Goal: Task Accomplishment & Management: Use online tool/utility

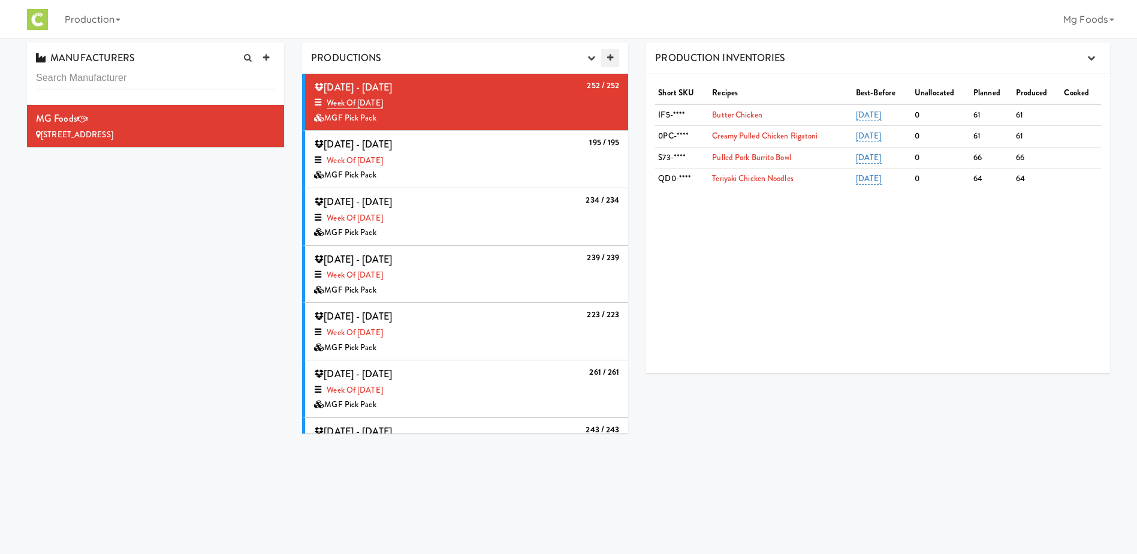
click at [610, 56] on icon at bounding box center [610, 58] width 6 height 8
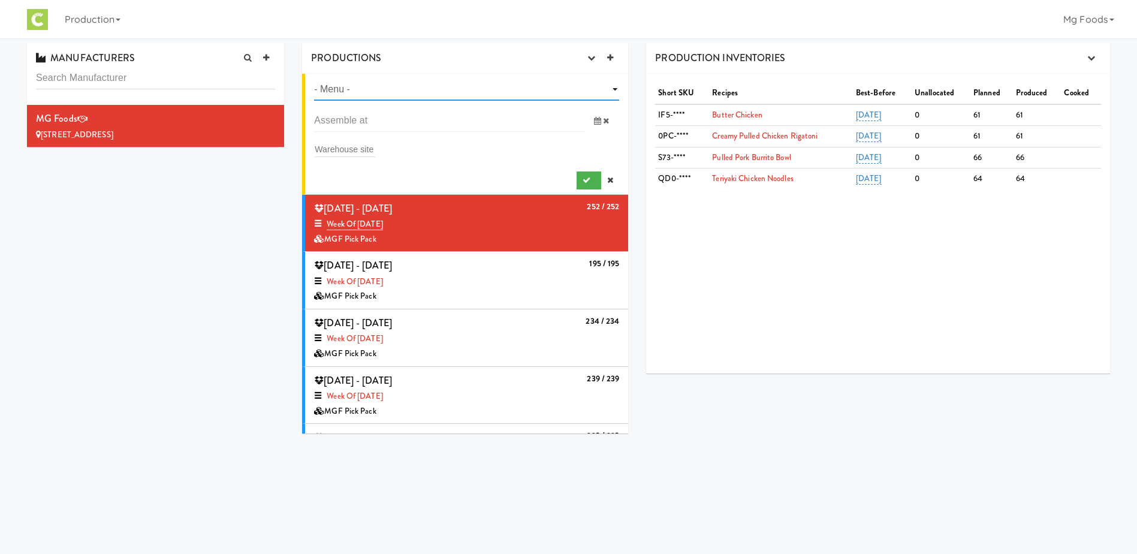
click at [420, 92] on select "- Menu - Week of [DATE] Week of [DATE] Week of [DATE] Week of [DATE] Week of [D…" at bounding box center [466, 90] width 305 height 22
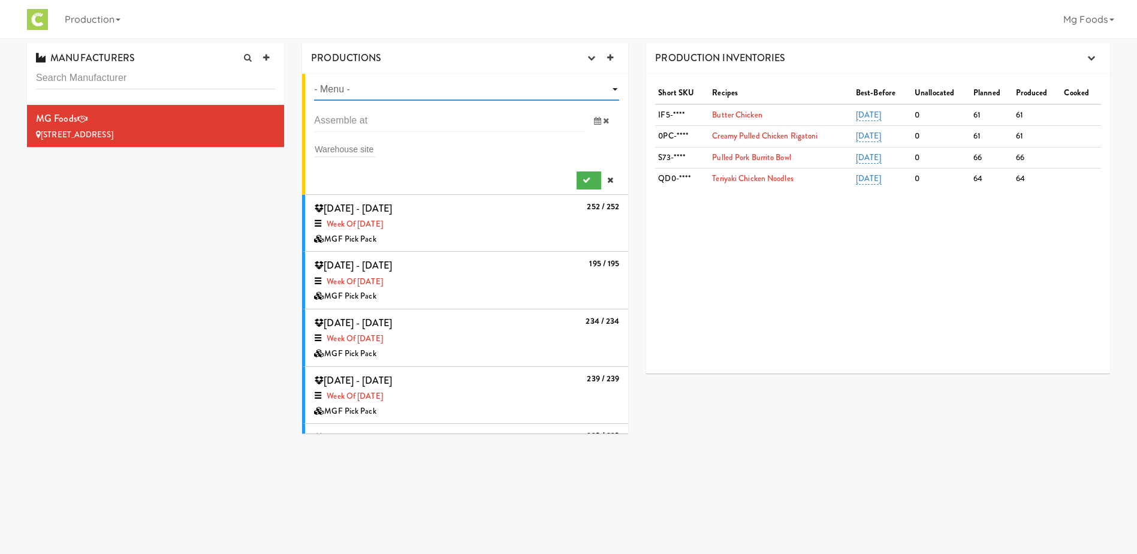
select select "number:1468"
click at [314, 79] on select "- Menu - Week of [DATE] Week of [DATE] Week of [DATE] Week of [DATE] Week of [D…" at bounding box center [466, 90] width 305 height 22
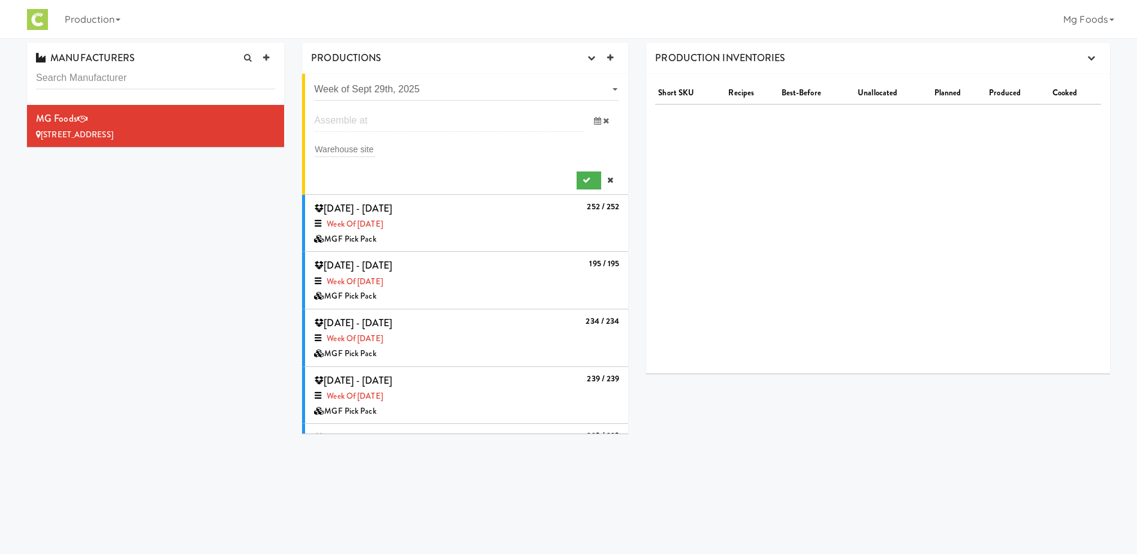
click at [344, 124] on input "text" at bounding box center [449, 121] width 270 height 22
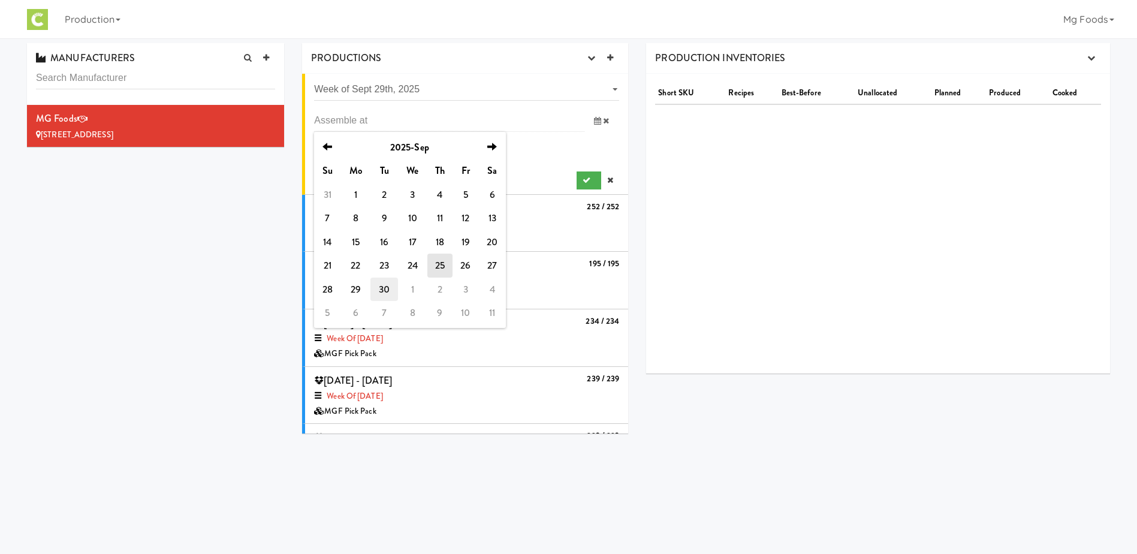
click at [381, 293] on td "30" at bounding box center [384, 290] width 27 height 24
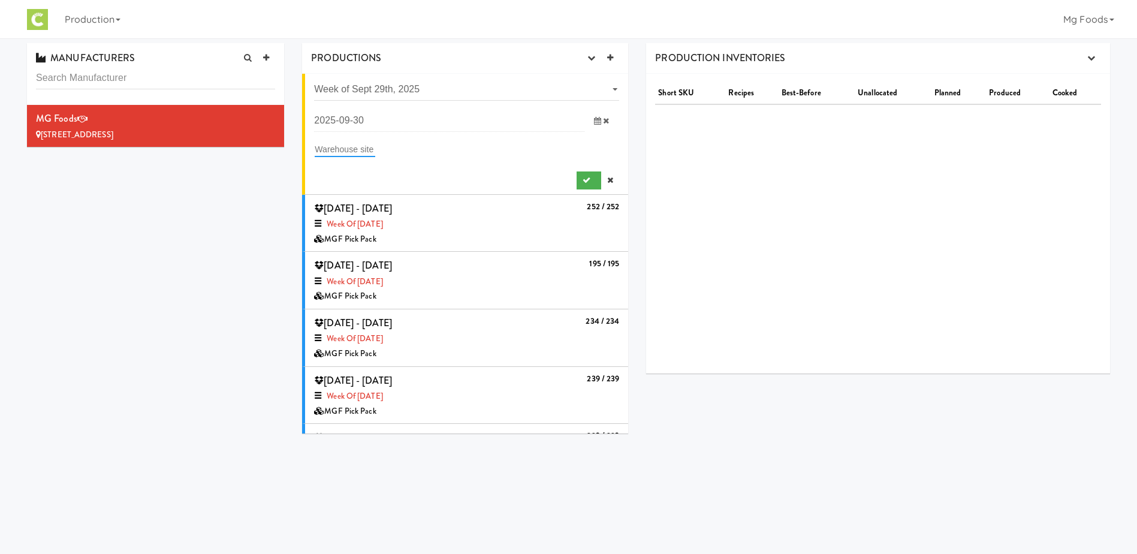
click at [351, 144] on input "text" at bounding box center [345, 149] width 61 height 16
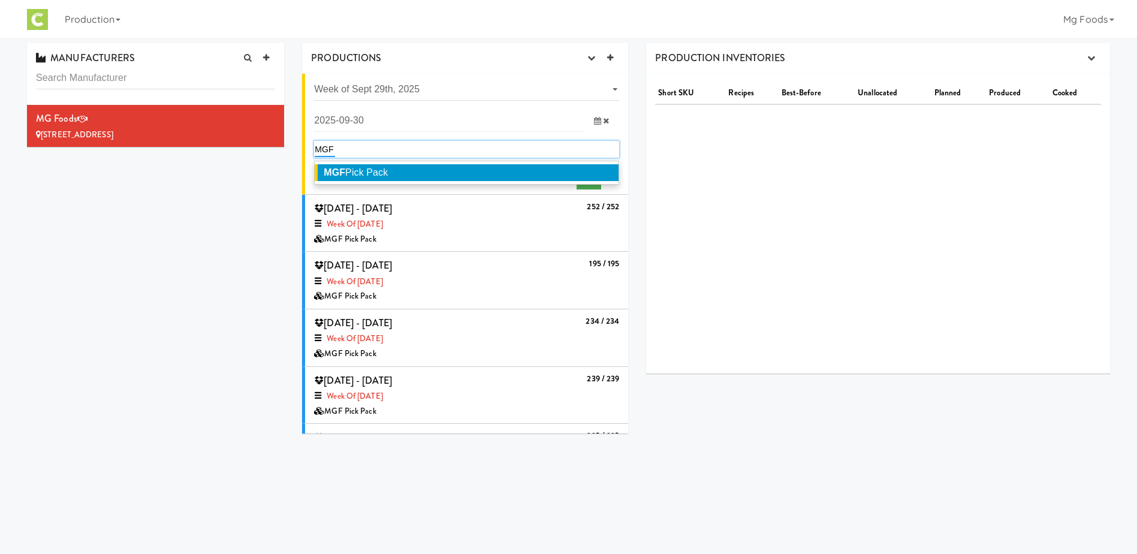
type input "MGF"
click at [360, 173] on span "MGF Pick Pack" at bounding box center [356, 172] width 64 height 10
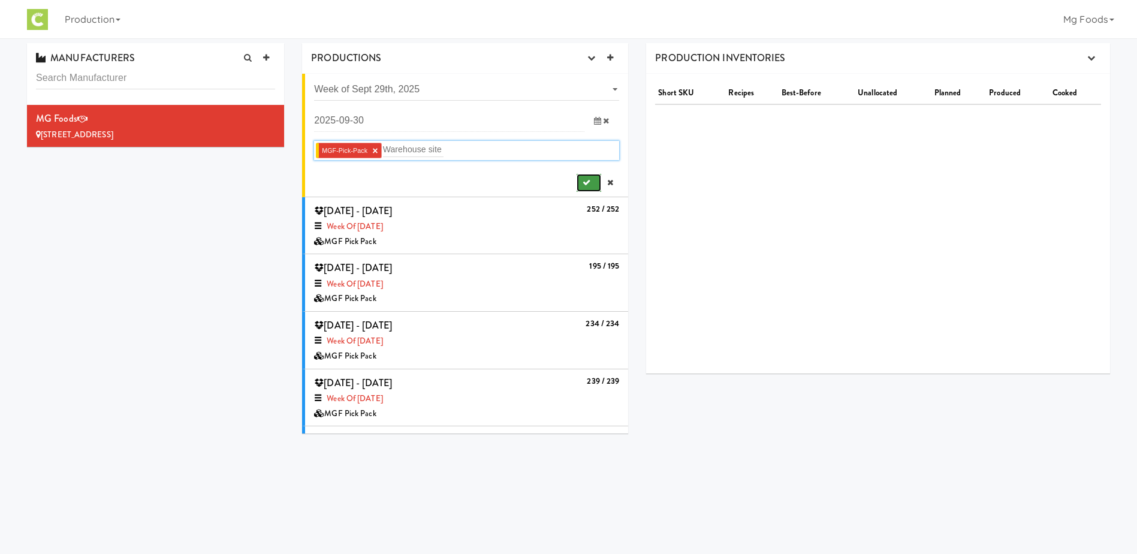
click at [583, 180] on icon "submit" at bounding box center [587, 183] width 8 height 8
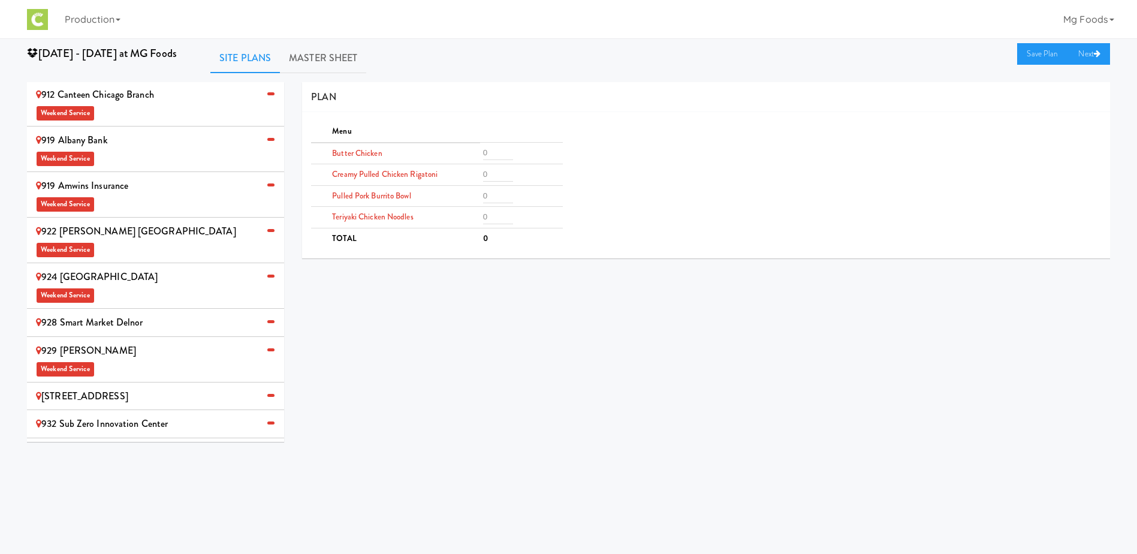
scroll to position [676, 0]
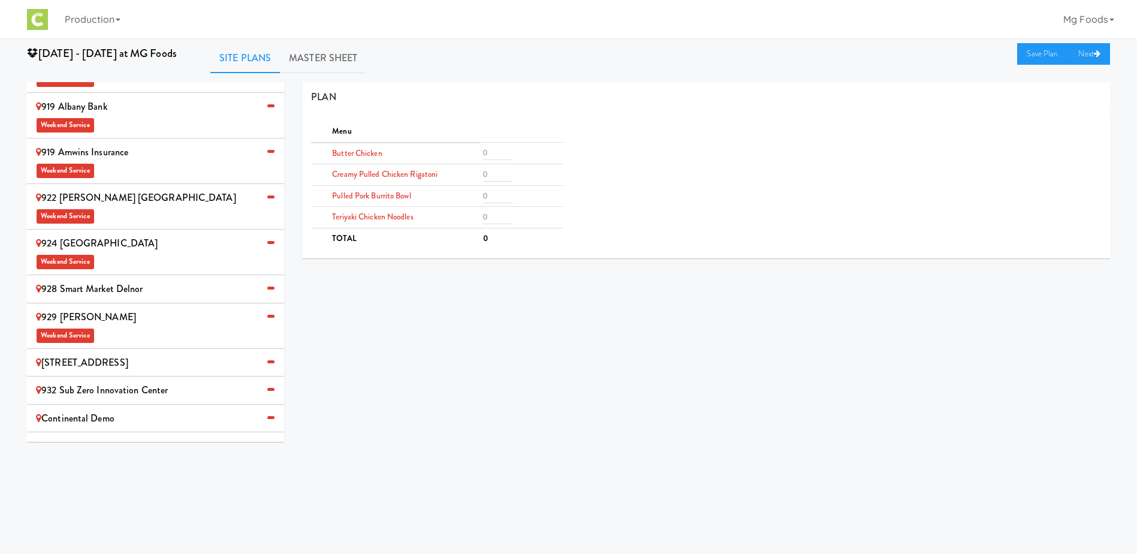
click at [136, 455] on span "Weekend Service" at bounding box center [155, 464] width 239 height 18
click at [492, 151] on input "number" at bounding box center [498, 153] width 30 height 14
type input "2"
click at [486, 176] on input "number" at bounding box center [498, 174] width 30 height 14
type input "2"
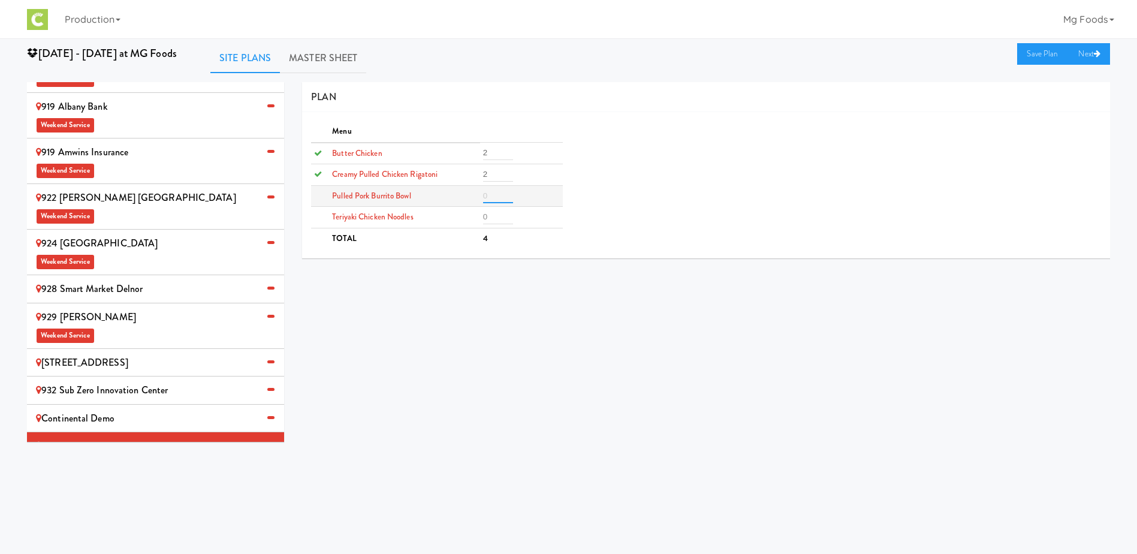
click at [489, 191] on input "number" at bounding box center [498, 196] width 30 height 14
type input "2"
click at [492, 214] on input "number" at bounding box center [498, 217] width 30 height 14
type input "2"
click at [1034, 53] on link "Save Plan" at bounding box center [1043, 54] width 52 height 22
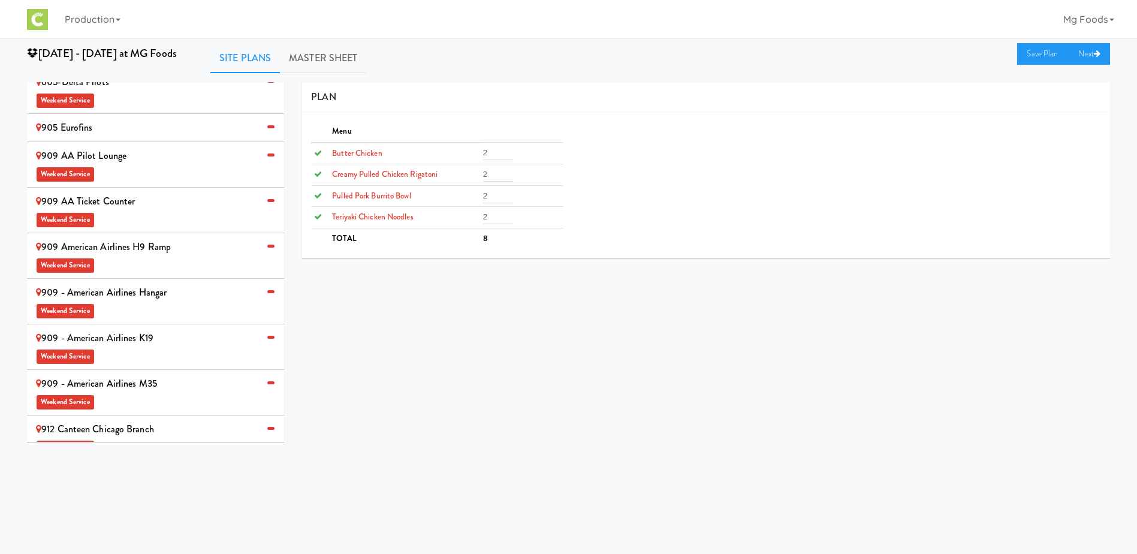
scroll to position [136, 0]
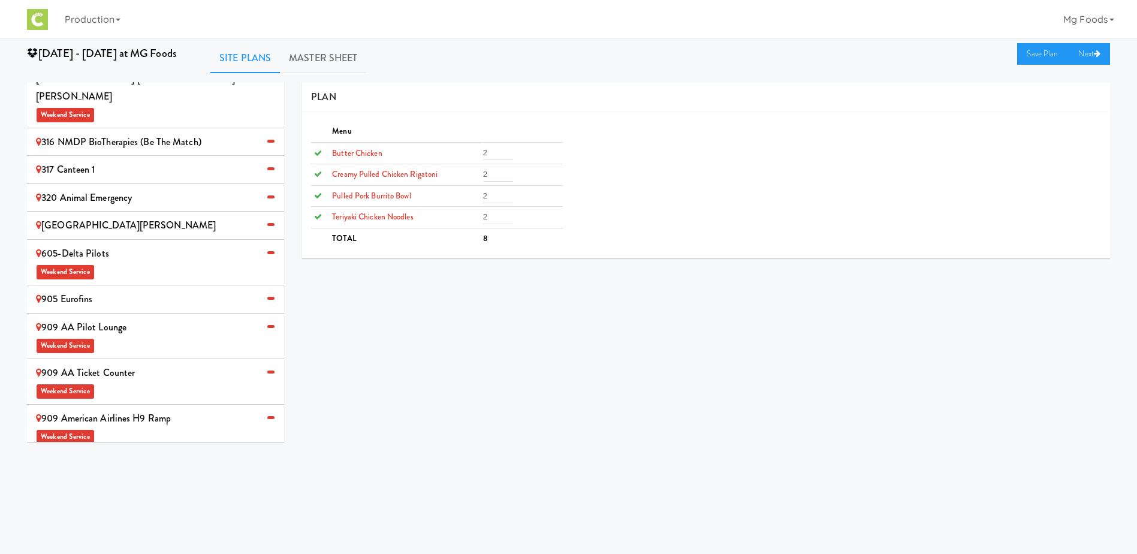
click at [136, 290] on div "905 Eurofins" at bounding box center [155, 299] width 239 height 18
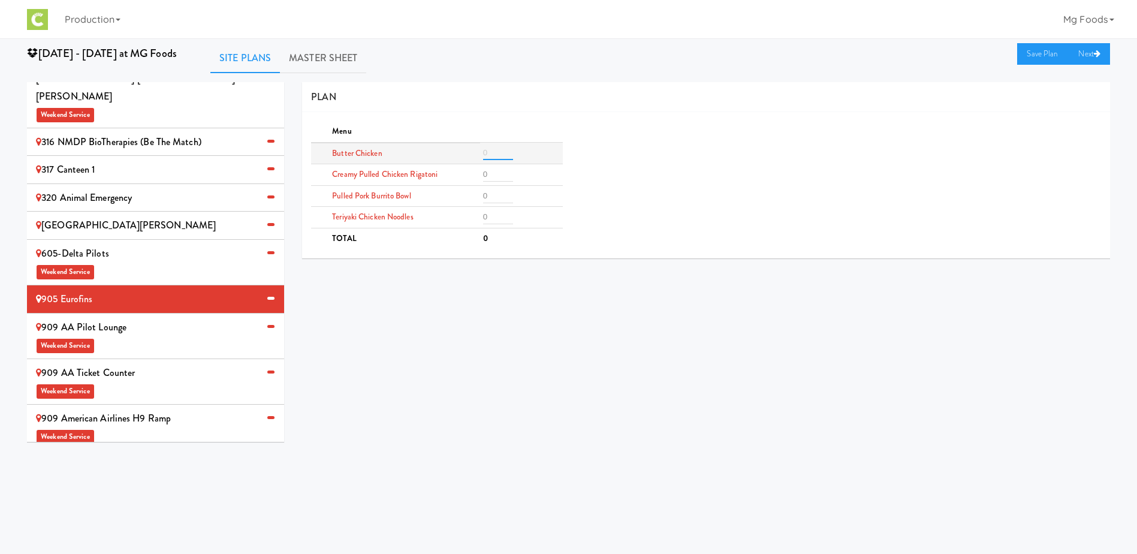
click at [490, 149] on input "number" at bounding box center [498, 153] width 30 height 14
type input "4"
click at [499, 177] on input "number" at bounding box center [498, 174] width 30 height 14
type input "3"
click at [498, 197] on input "number" at bounding box center [498, 196] width 30 height 14
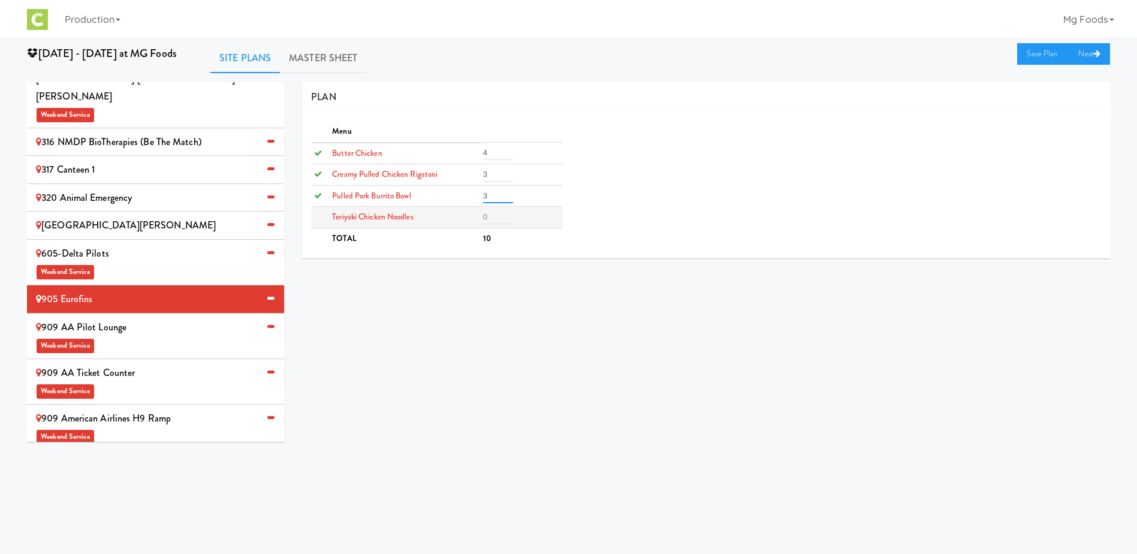
type input "3"
click at [496, 219] on input "number" at bounding box center [498, 217] width 30 height 14
type input "3"
click at [1043, 55] on link "Save Plan" at bounding box center [1043, 54] width 52 height 22
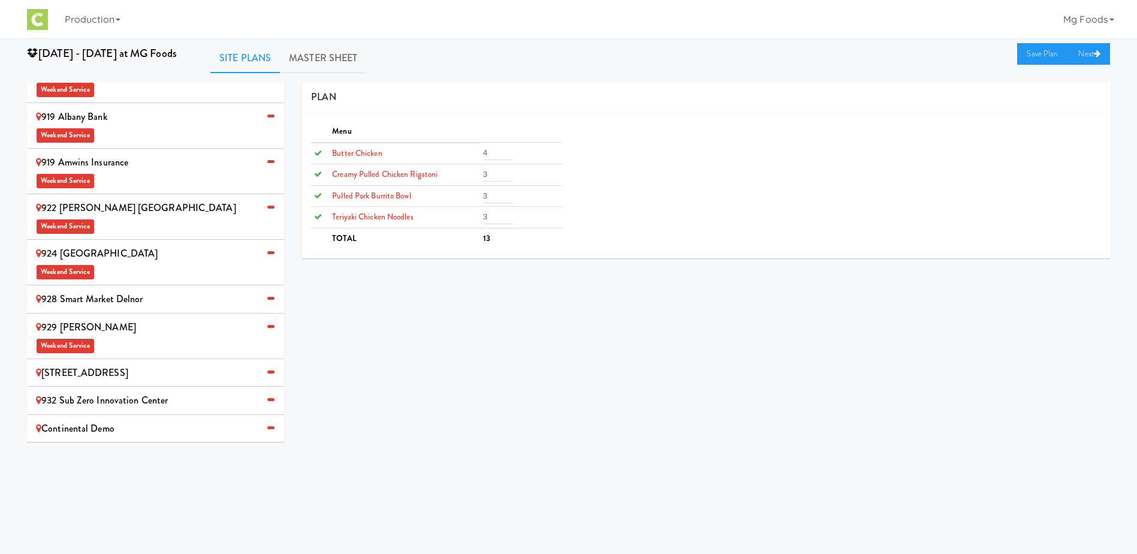
scroll to position [676, 0]
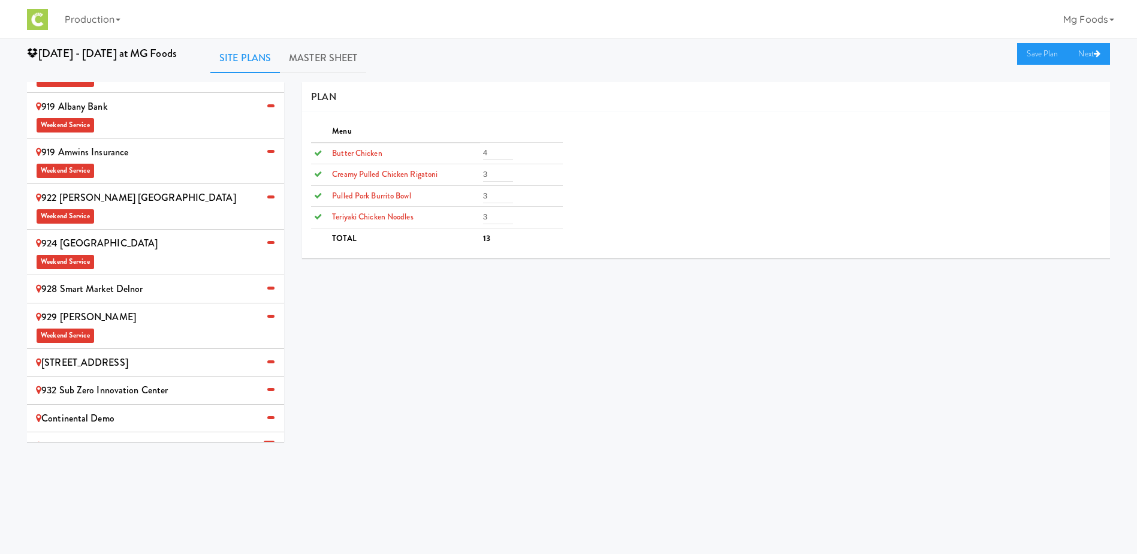
click at [115, 354] on div "[STREET_ADDRESS]" at bounding box center [155, 363] width 239 height 18
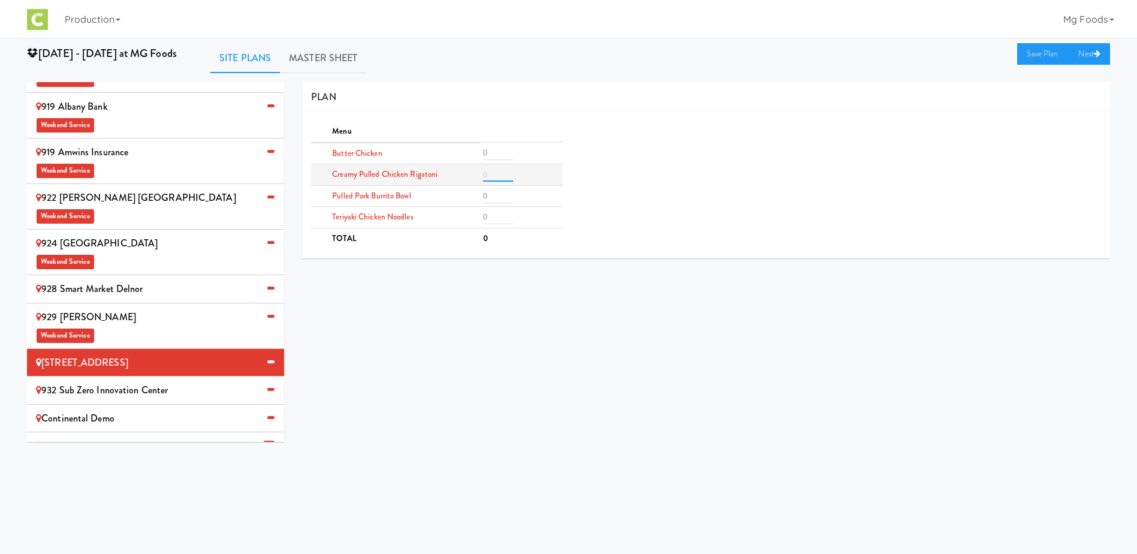
click at [500, 173] on input "number" at bounding box center [498, 174] width 30 height 14
type input "4"
click at [492, 151] on input "number" at bounding box center [498, 153] width 30 height 14
type input "4"
click at [493, 215] on input "number" at bounding box center [498, 217] width 30 height 14
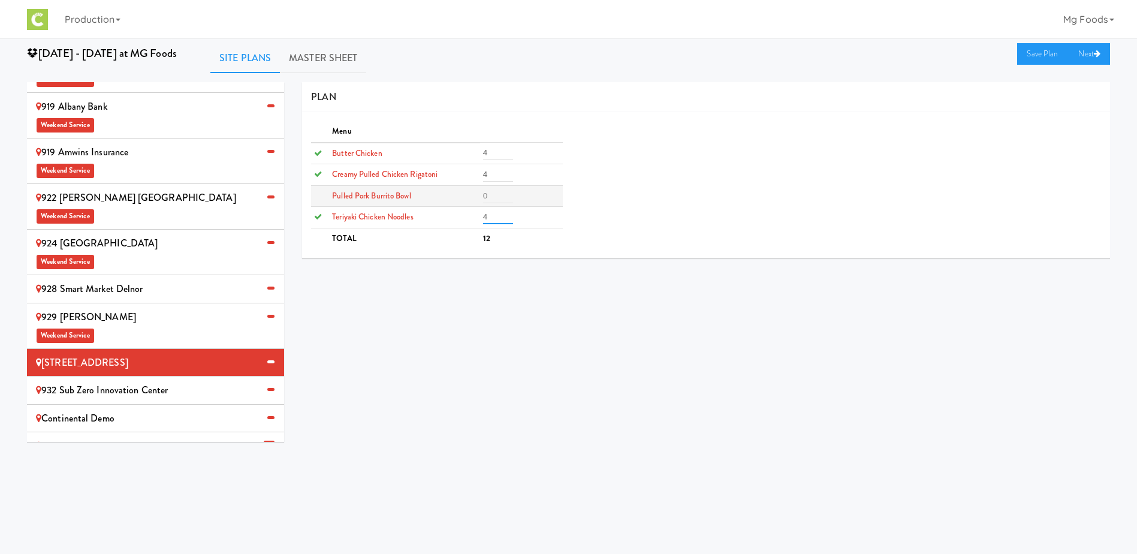
type input "4"
click at [490, 194] on input "number" at bounding box center [498, 196] width 30 height 14
type input "3"
click at [1034, 54] on link "Save Plan" at bounding box center [1043, 54] width 52 height 22
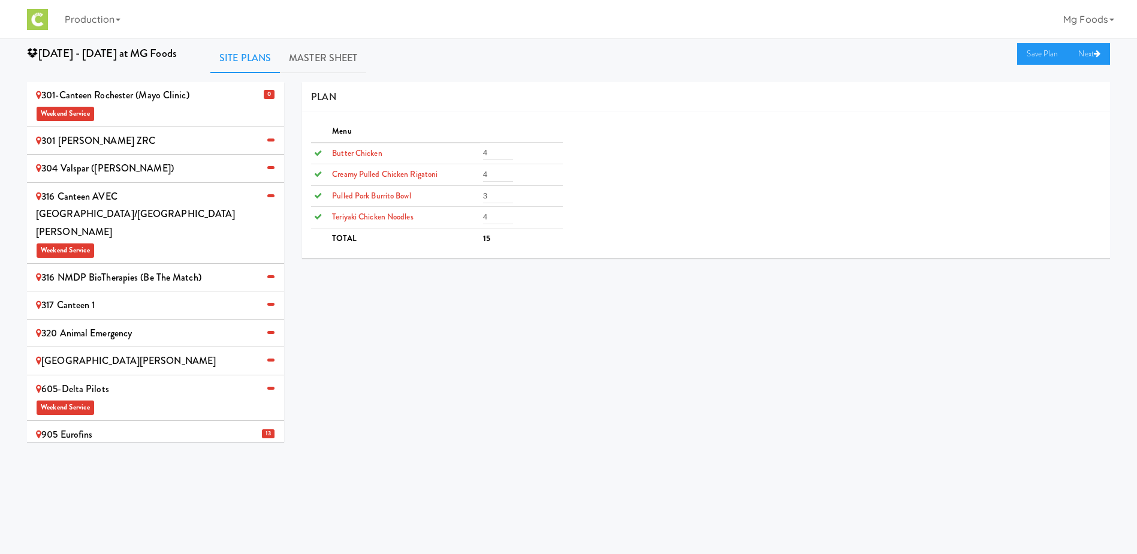
scroll to position [0, 0]
click at [110, 167] on div "304 Valspar ([PERSON_NAME])" at bounding box center [155, 169] width 239 height 18
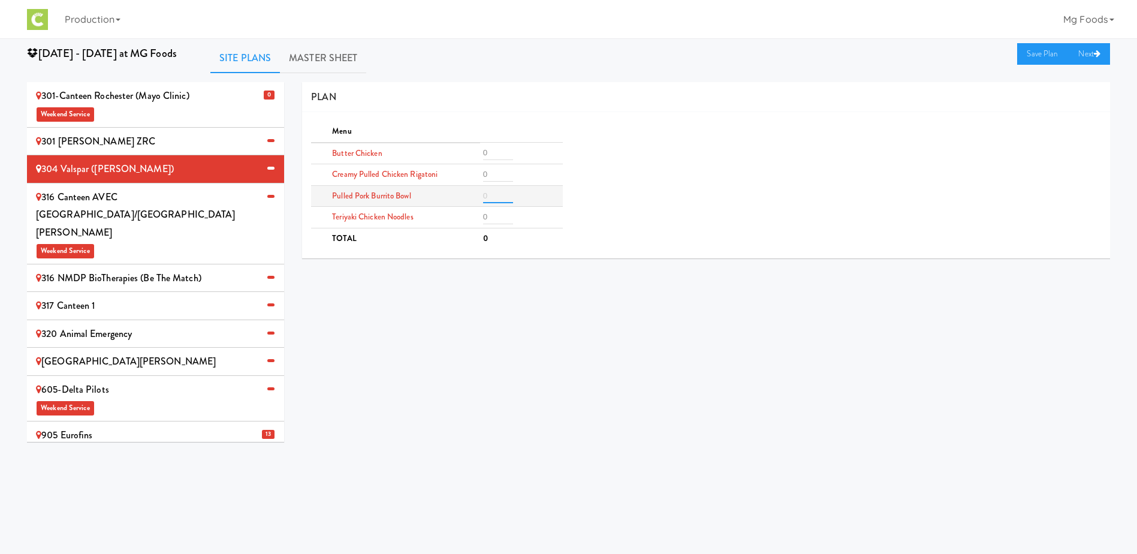
click at [494, 192] on input "number" at bounding box center [498, 196] width 30 height 14
type input "3"
click at [497, 219] on input "number" at bounding box center [498, 217] width 30 height 14
type input "3"
click at [497, 173] on input "number" at bounding box center [498, 174] width 30 height 14
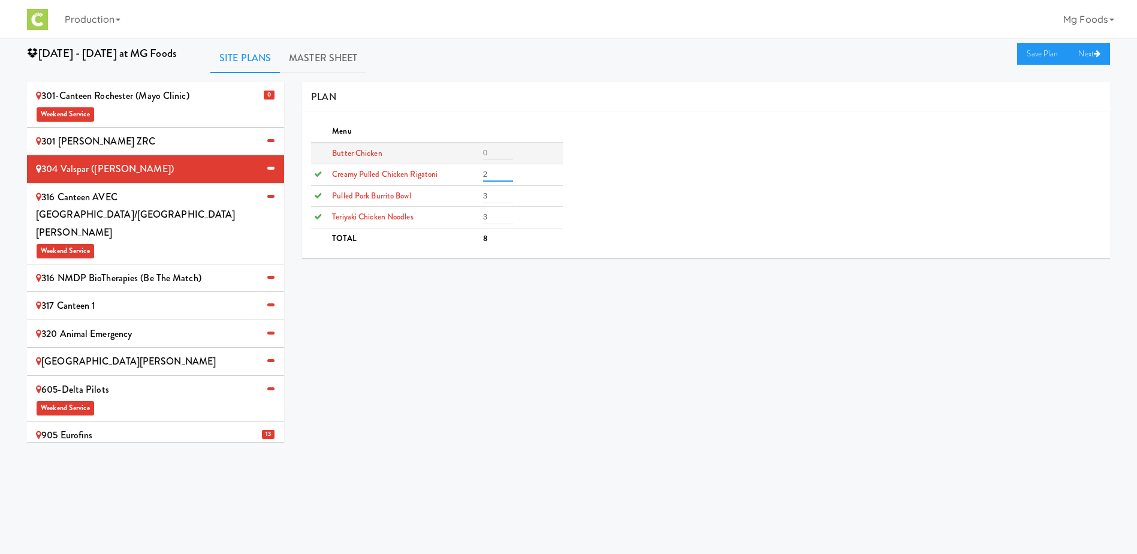
type input "2"
click at [496, 150] on input "number" at bounding box center [498, 153] width 30 height 14
type input "2"
click at [1033, 53] on link "Save Plan" at bounding box center [1043, 54] width 52 height 22
click at [138, 241] on span "Weekend Service" at bounding box center [155, 250] width 239 height 18
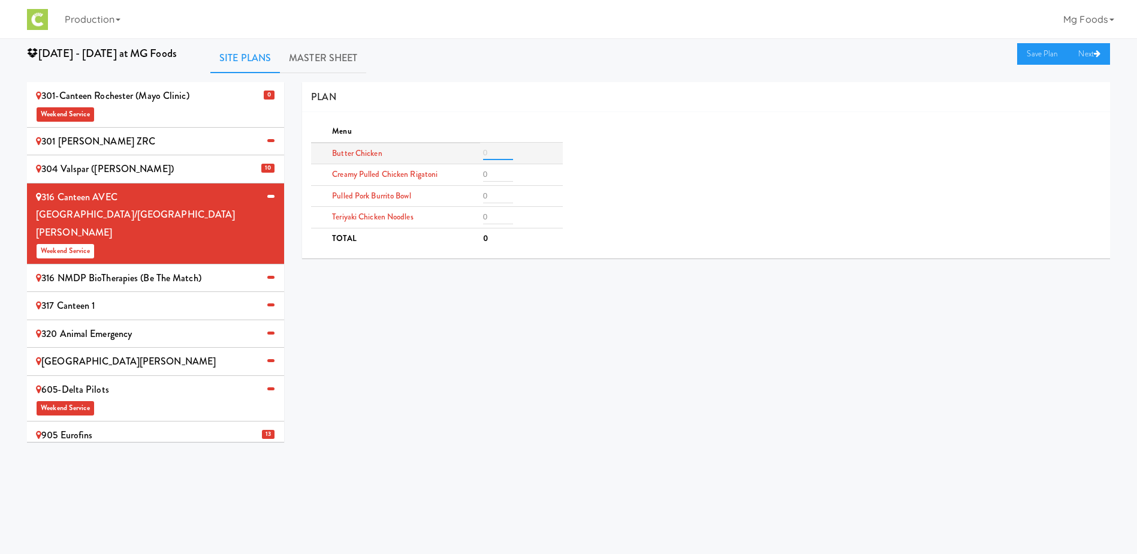
click at [496, 155] on input "number" at bounding box center [498, 153] width 30 height 14
type input "8"
click at [495, 195] on input "number" at bounding box center [498, 196] width 30 height 14
type input "6"
click at [491, 219] on input "number" at bounding box center [498, 217] width 30 height 14
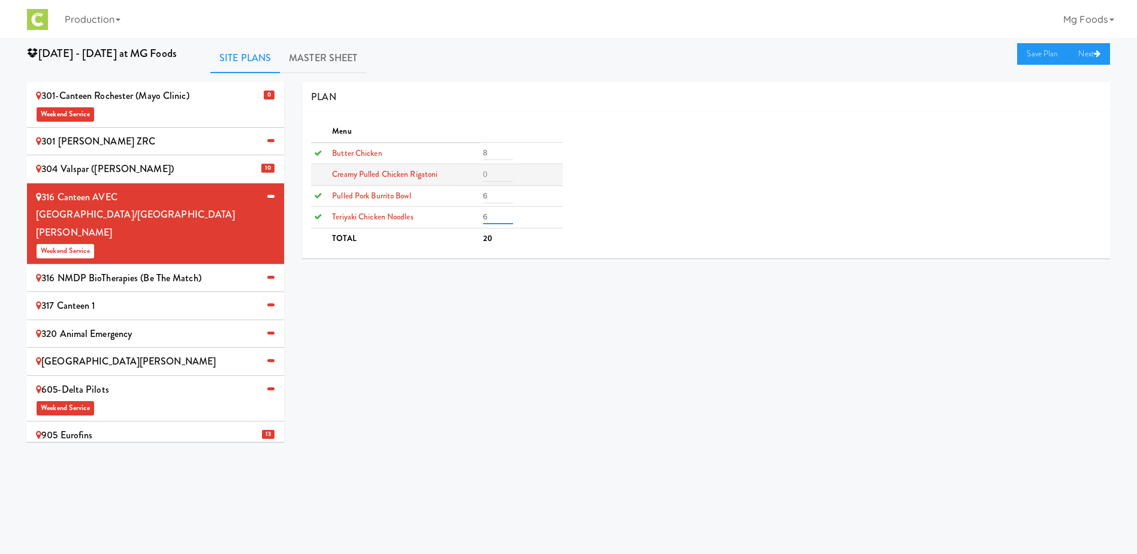
type input "6"
click at [489, 172] on input "number" at bounding box center [498, 174] width 30 height 14
type input "4"
click at [1039, 53] on link "Save Plan" at bounding box center [1043, 54] width 52 height 22
click at [149, 269] on div "316 NMDP BioTherapies (Be the match)" at bounding box center [155, 278] width 239 height 18
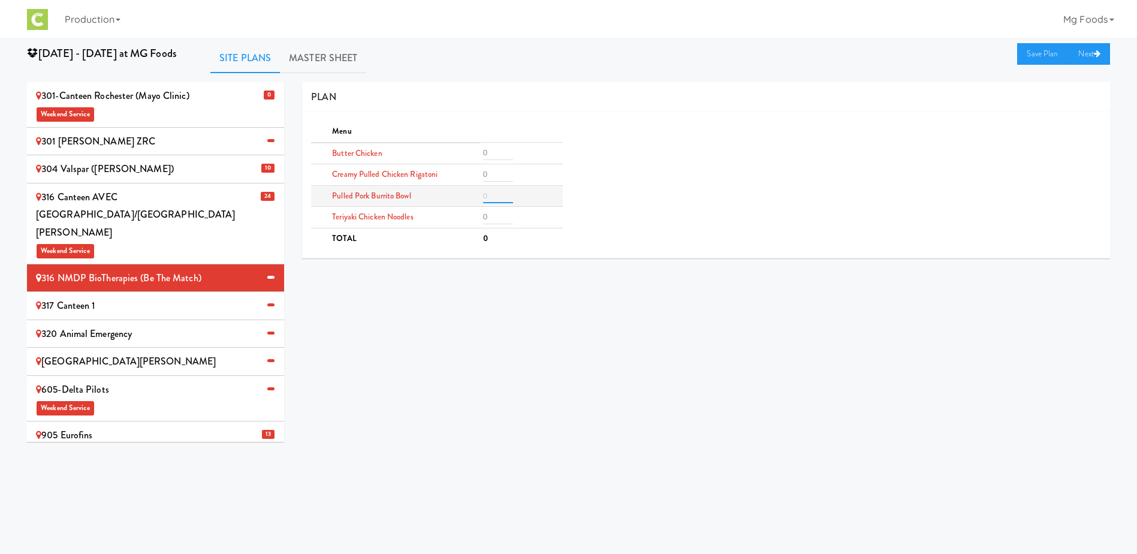
click at [493, 193] on input "number" at bounding box center [498, 196] width 30 height 14
drag, startPoint x: 493, startPoint y: 194, endPoint x: 484, endPoint y: 200, distance: 10.8
click at [484, 200] on input "33" at bounding box center [498, 196] width 30 height 14
type input "3"
click at [499, 215] on input "number" at bounding box center [498, 217] width 30 height 14
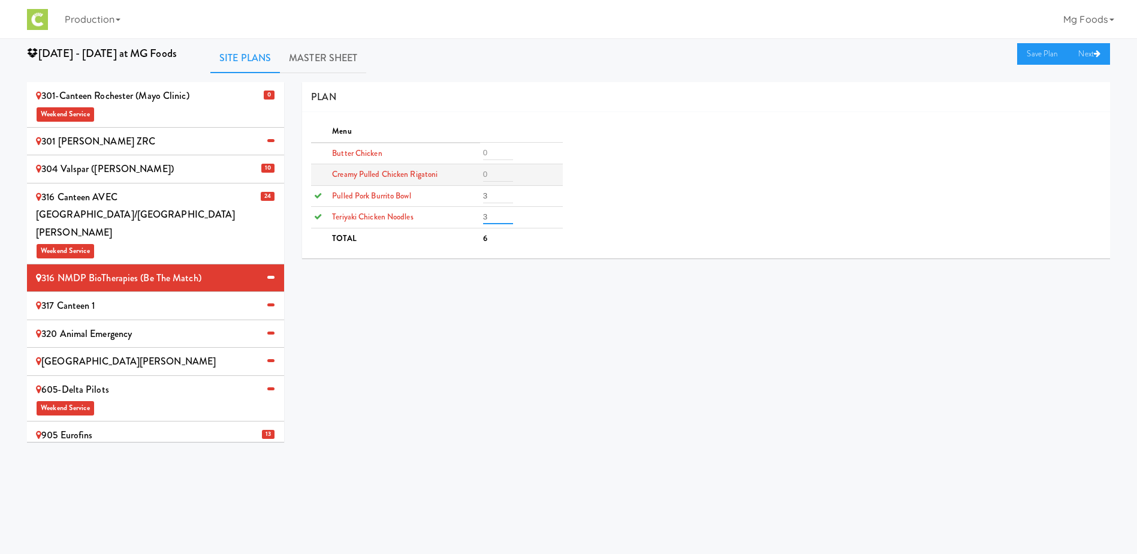
type input "3"
click at [494, 177] on input "number" at bounding box center [498, 174] width 30 height 14
type input "2"
click at [493, 149] on input "number" at bounding box center [498, 153] width 30 height 14
type input "2"
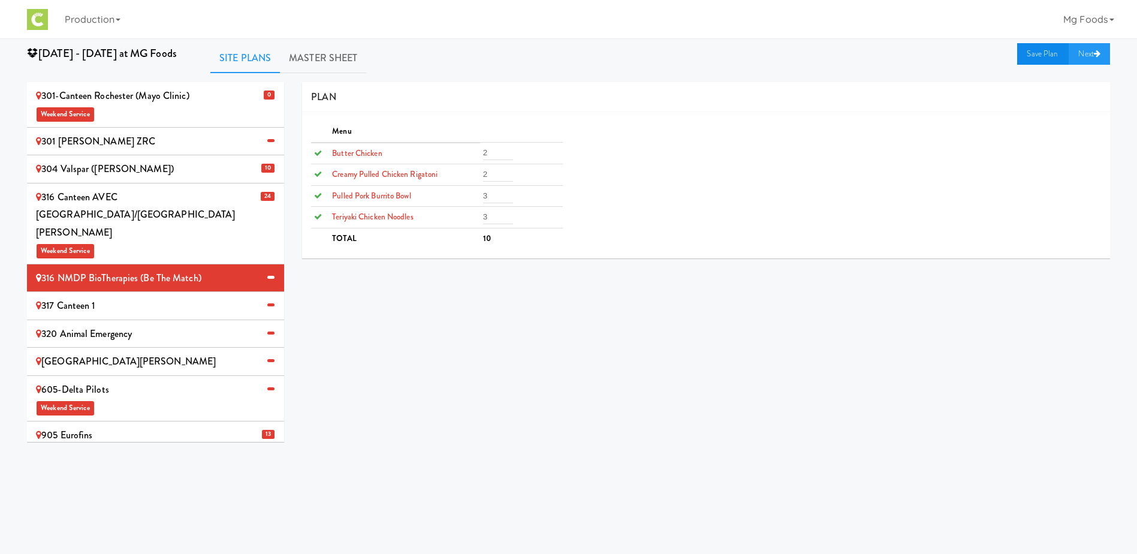
click at [1030, 56] on link "Save Plan" at bounding box center [1043, 54] width 52 height 22
click at [113, 297] on div "317 Canteen 1" at bounding box center [155, 306] width 239 height 18
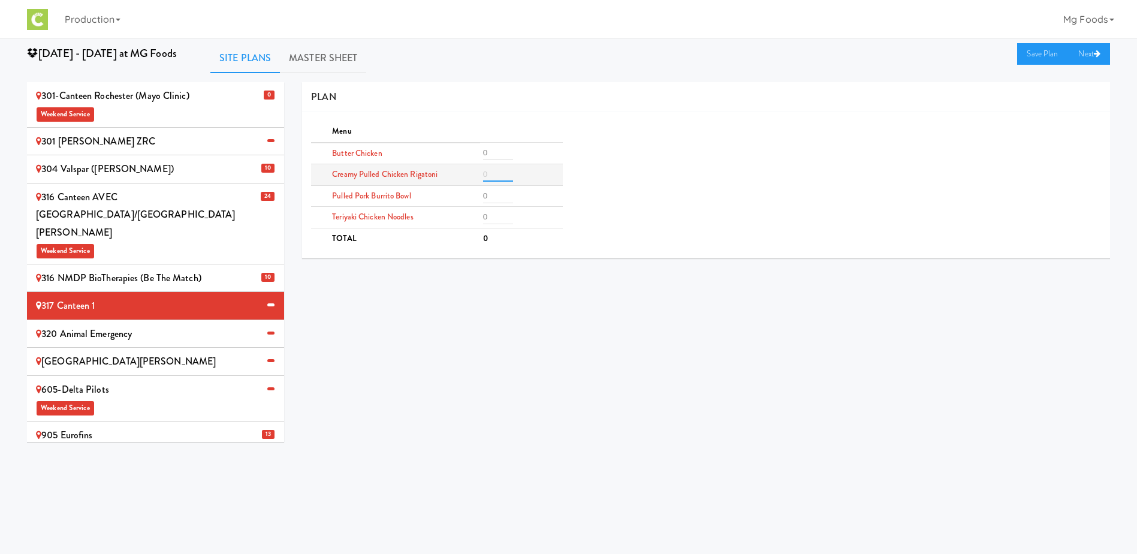
click at [499, 171] on input "number" at bounding box center [498, 174] width 30 height 14
type input "8"
click at [488, 157] on input "number" at bounding box center [498, 153] width 30 height 14
type input "8"
click at [487, 200] on input "number" at bounding box center [498, 196] width 30 height 14
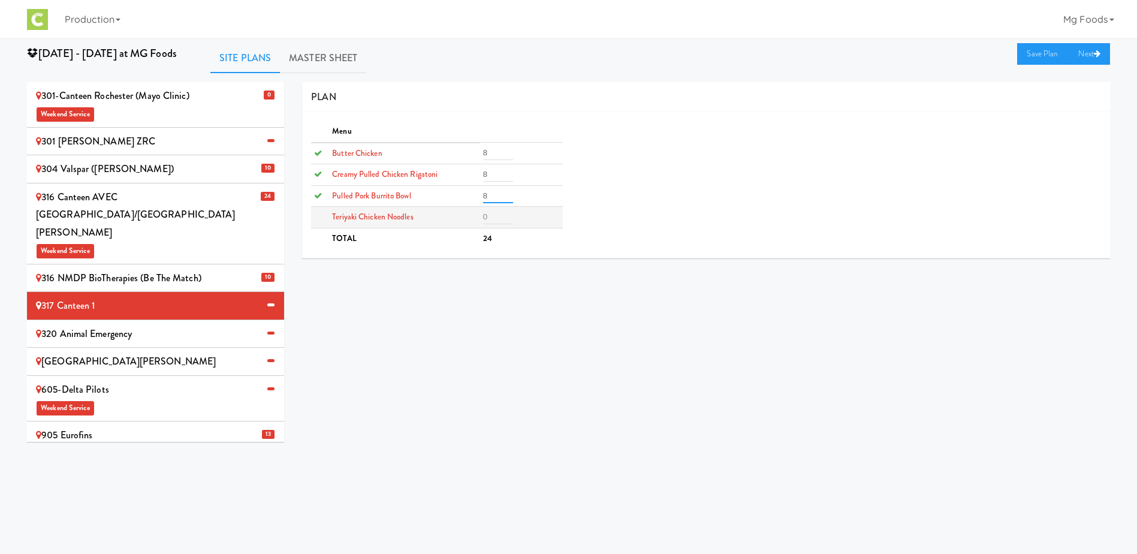
type input "8"
click at [490, 219] on input "number" at bounding box center [498, 217] width 30 height 14
type input "8"
click at [1032, 50] on link "Save Plan" at bounding box center [1043, 54] width 52 height 22
click at [98, 325] on div "320 Animal Emergency" at bounding box center [155, 334] width 239 height 18
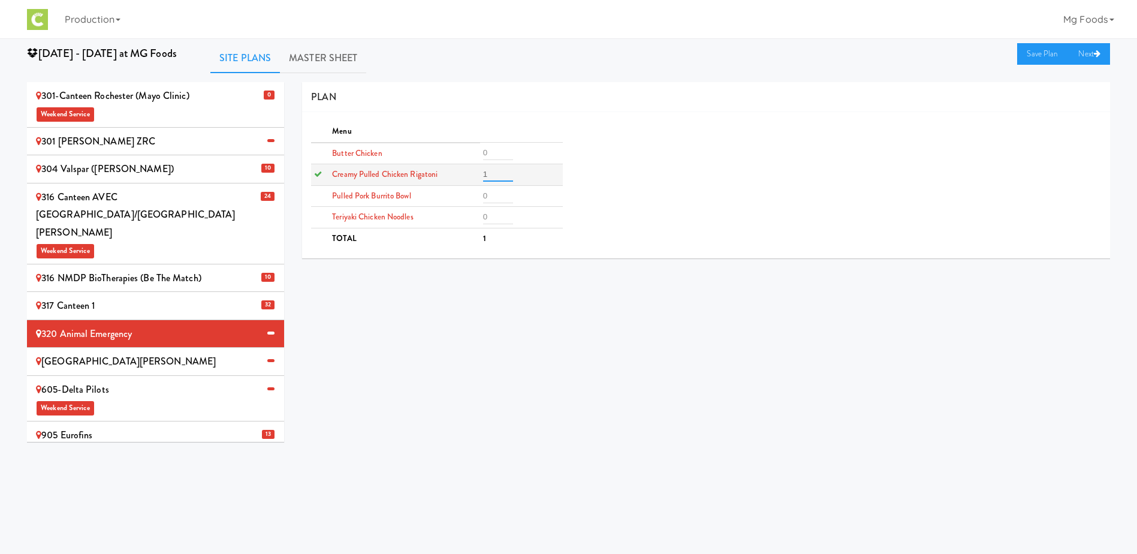
click at [504, 168] on input "1" at bounding box center [498, 174] width 30 height 14
drag, startPoint x: 495, startPoint y: 176, endPoint x: 465, endPoint y: 177, distance: 30.0
click at [465, 177] on tr "Creamy Pulled Chicken Rigatoni 13" at bounding box center [436, 175] width 251 height 22
type input "3"
click at [496, 152] on input "number" at bounding box center [498, 153] width 30 height 14
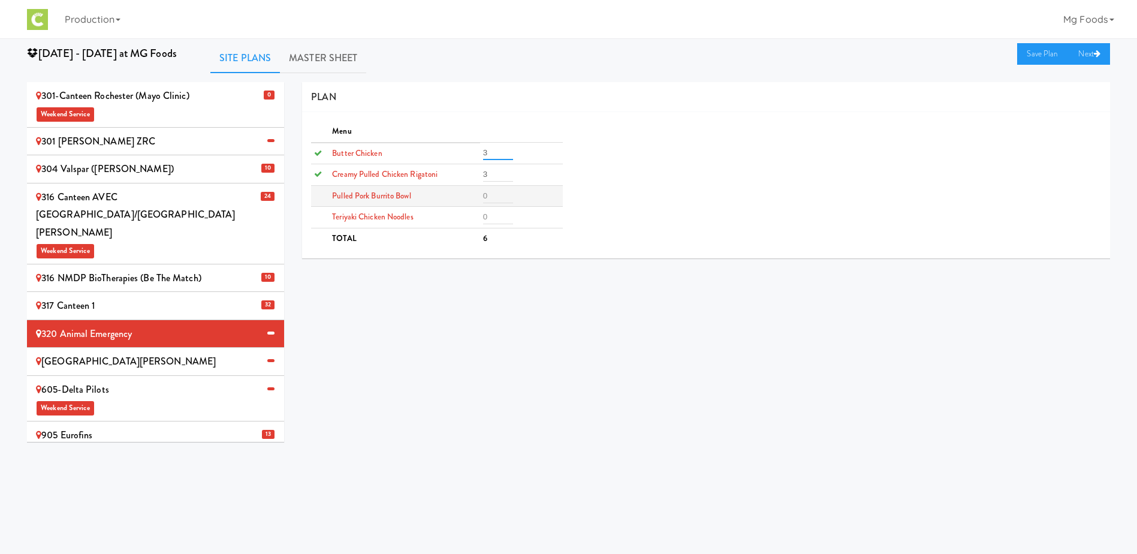
type input "3"
click at [489, 194] on input "number" at bounding box center [498, 196] width 30 height 14
type input "3"
click at [497, 213] on input "number" at bounding box center [498, 217] width 30 height 14
type input "3"
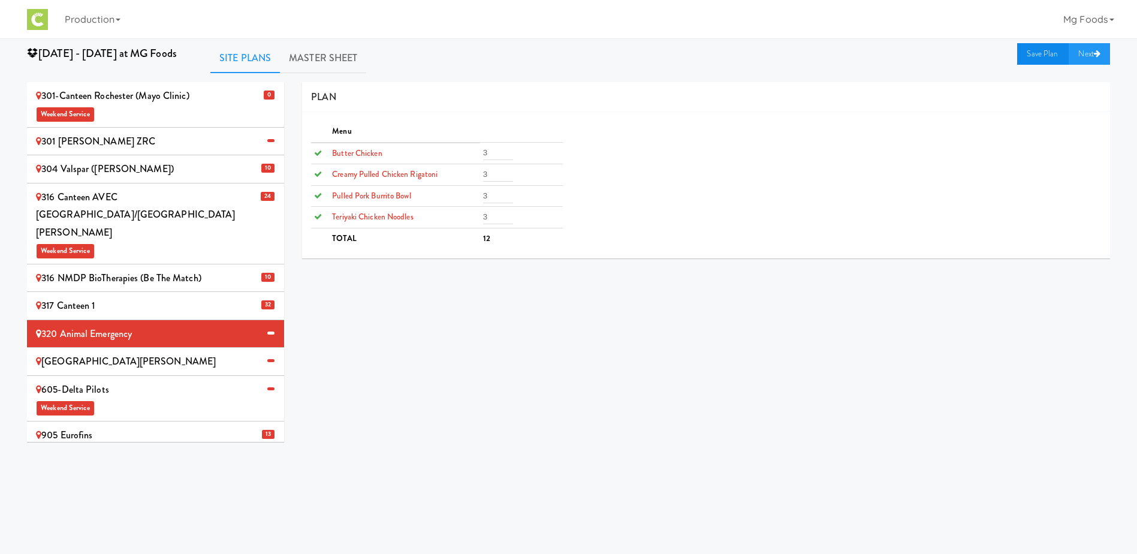
click at [1036, 56] on link "Save Plan" at bounding box center [1043, 54] width 52 height 22
click at [138, 353] on div "[GEOGRAPHIC_DATA][PERSON_NAME]" at bounding box center [155, 362] width 239 height 18
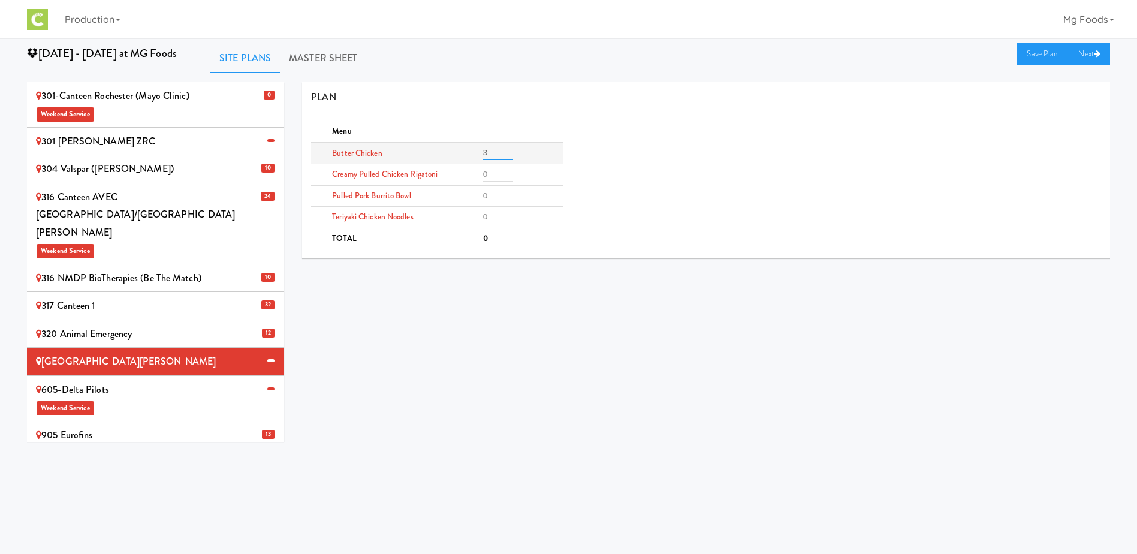
click at [492, 152] on input "3" at bounding box center [498, 153] width 30 height 14
type input "3"
click at [492, 216] on input "number" at bounding box center [498, 217] width 30 height 14
type input "3"
click at [495, 174] on input "number" at bounding box center [498, 174] width 30 height 14
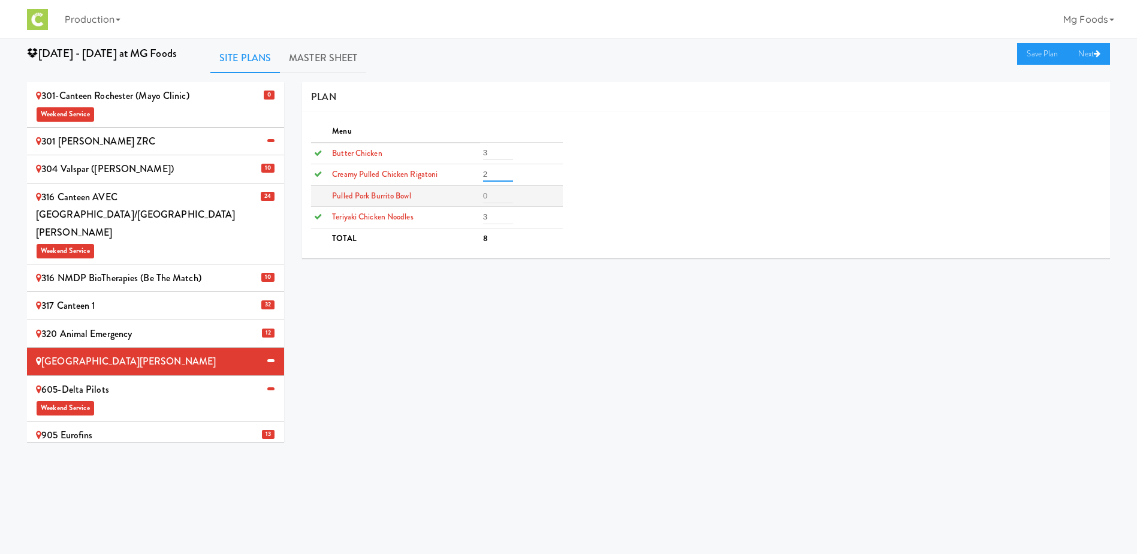
type input "2"
click at [496, 198] on input "number" at bounding box center [498, 196] width 30 height 14
type input "2"
click at [1031, 55] on link "Save Plan" at bounding box center [1043, 54] width 52 height 22
click at [135, 398] on span "Weekend Service" at bounding box center [155, 407] width 239 height 18
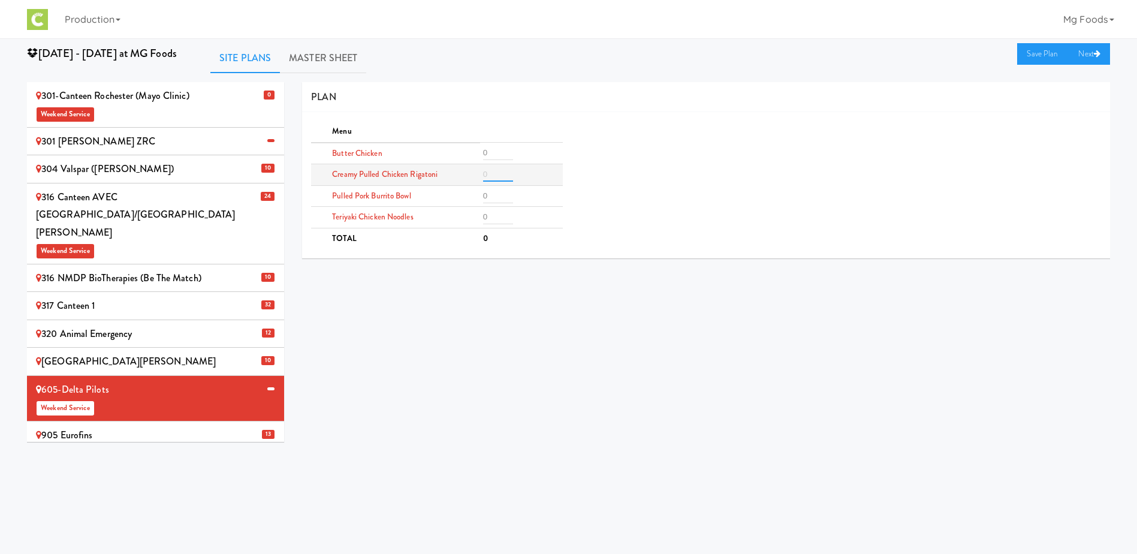
click at [502, 174] on input "number" at bounding box center [498, 174] width 30 height 14
type input "2"
click at [498, 154] on input "number" at bounding box center [498, 153] width 30 height 14
type input "2"
click at [493, 194] on input "number" at bounding box center [498, 196] width 30 height 14
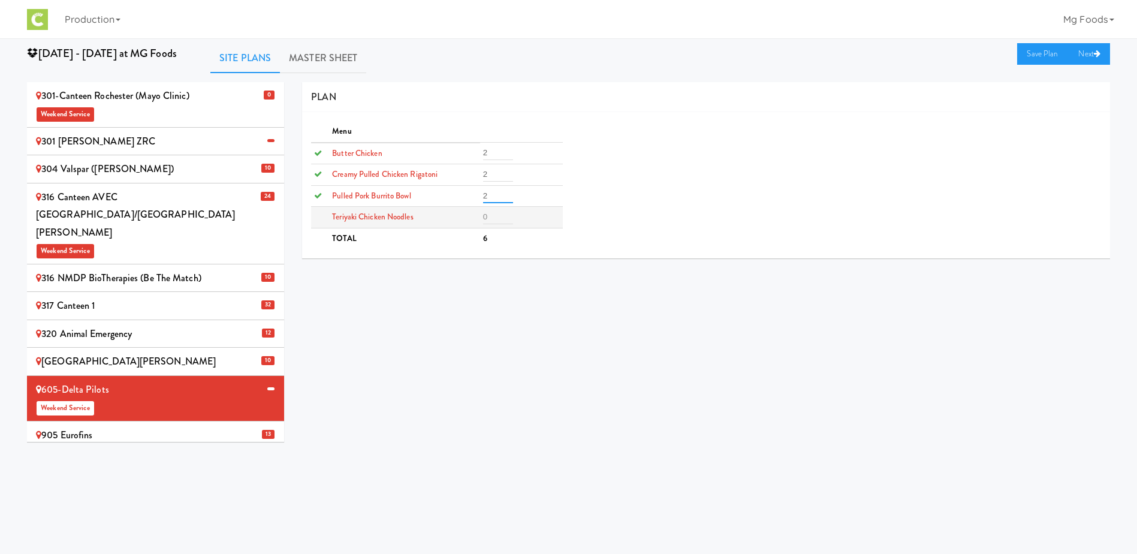
type input "2"
click at [496, 217] on input "number" at bounding box center [498, 217] width 30 height 14
type input "2"
click at [1042, 53] on link "Save Plan" at bounding box center [1043, 54] width 52 height 22
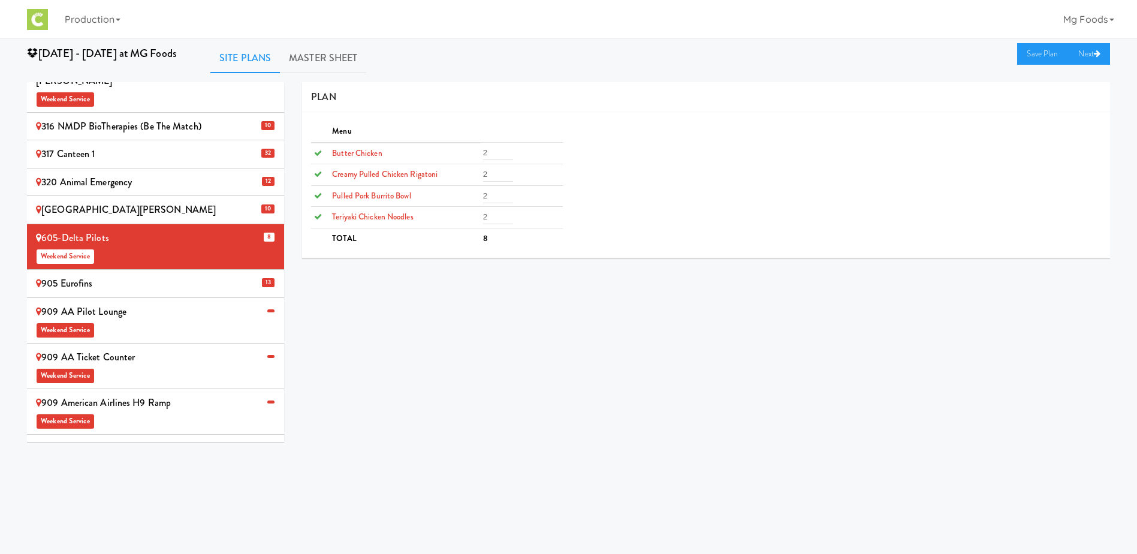
scroll to position [240, 0]
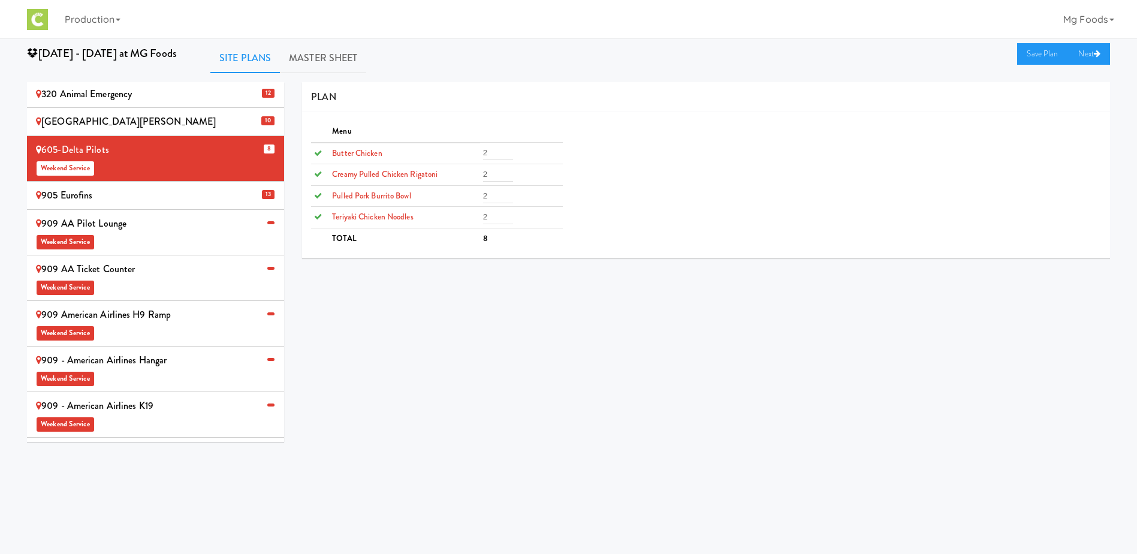
click at [140, 260] on div "909 AA Ticket Counter Weekend Service" at bounding box center [155, 277] width 239 height 35
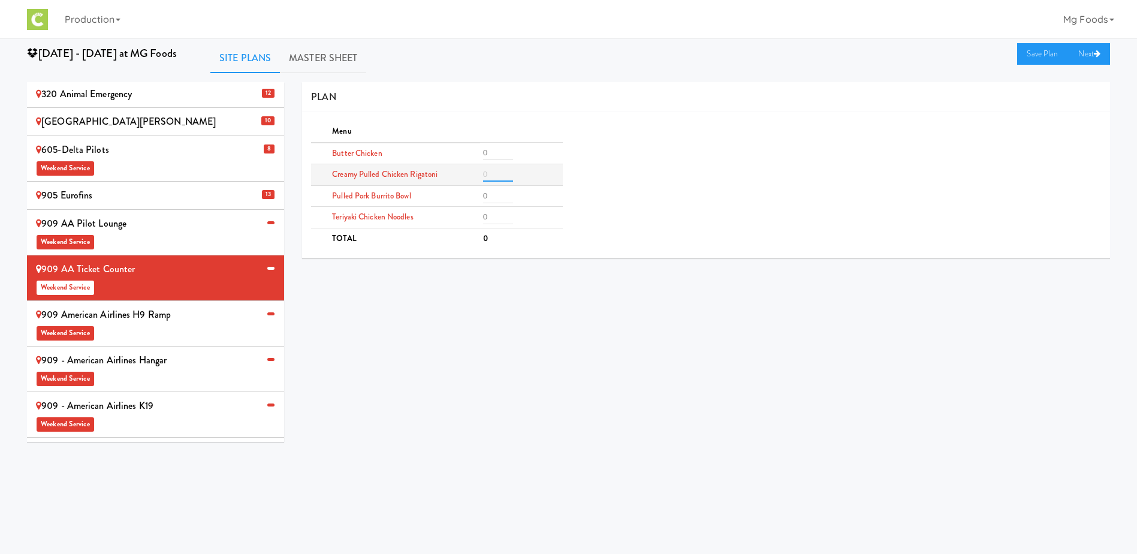
click at [493, 173] on input "number" at bounding box center [498, 174] width 30 height 14
type input "1"
click at [493, 193] on input "number" at bounding box center [498, 196] width 30 height 14
type input "1"
click at [493, 216] on input "number" at bounding box center [498, 217] width 30 height 14
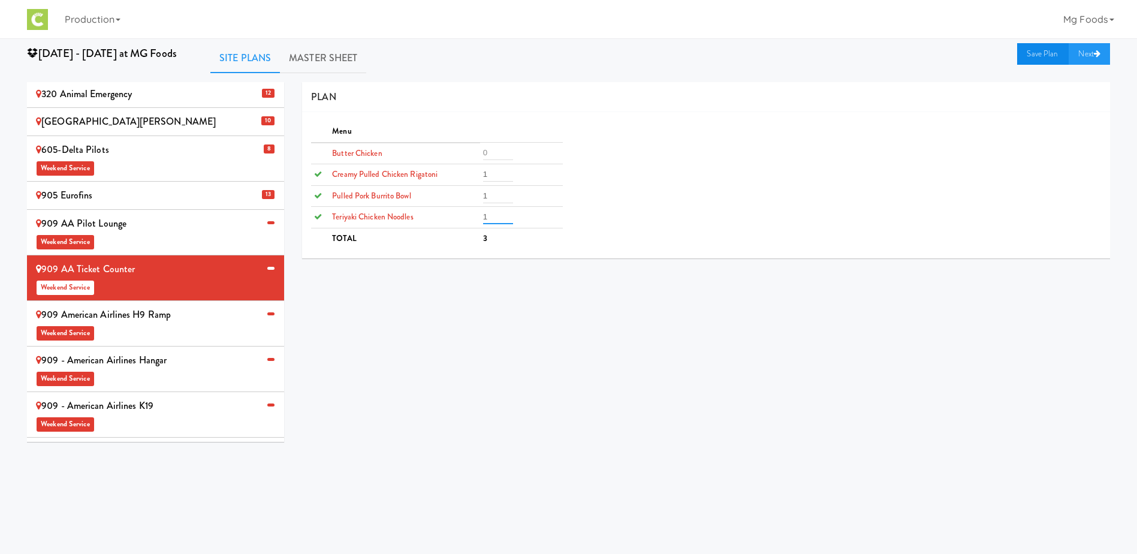
type input "1"
click at [1032, 53] on link "Save Plan" at bounding box center [1043, 54] width 52 height 22
click at [176, 306] on div "909 American Airlines H9 Ramp Weekend Service" at bounding box center [155, 323] width 239 height 35
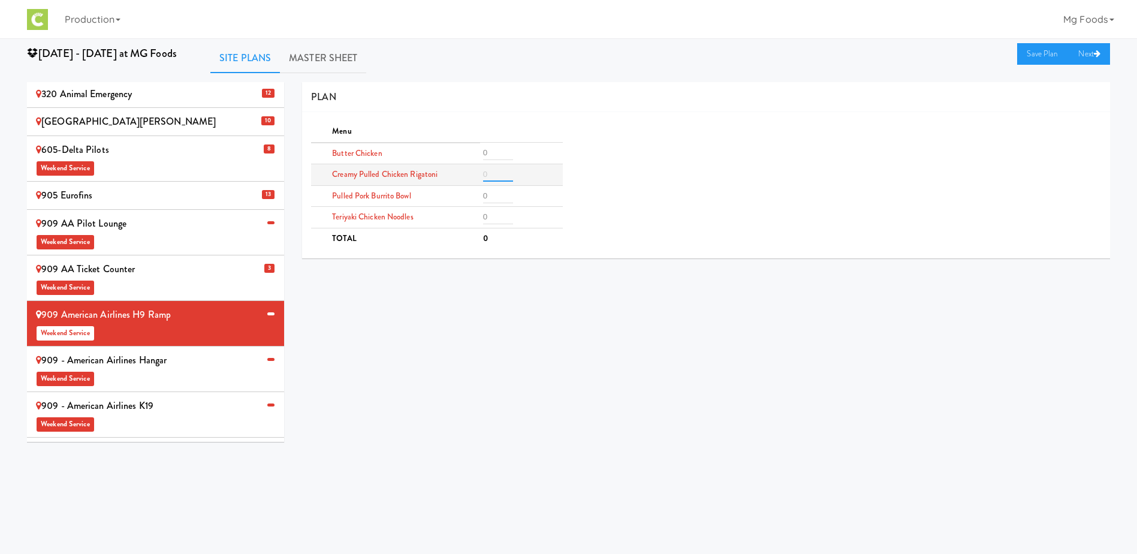
click at [494, 171] on input "number" at bounding box center [498, 174] width 30 height 14
type input "2"
click at [496, 155] on input "number" at bounding box center [498, 153] width 30 height 14
type input "2"
click at [496, 194] on input "number" at bounding box center [498, 196] width 30 height 14
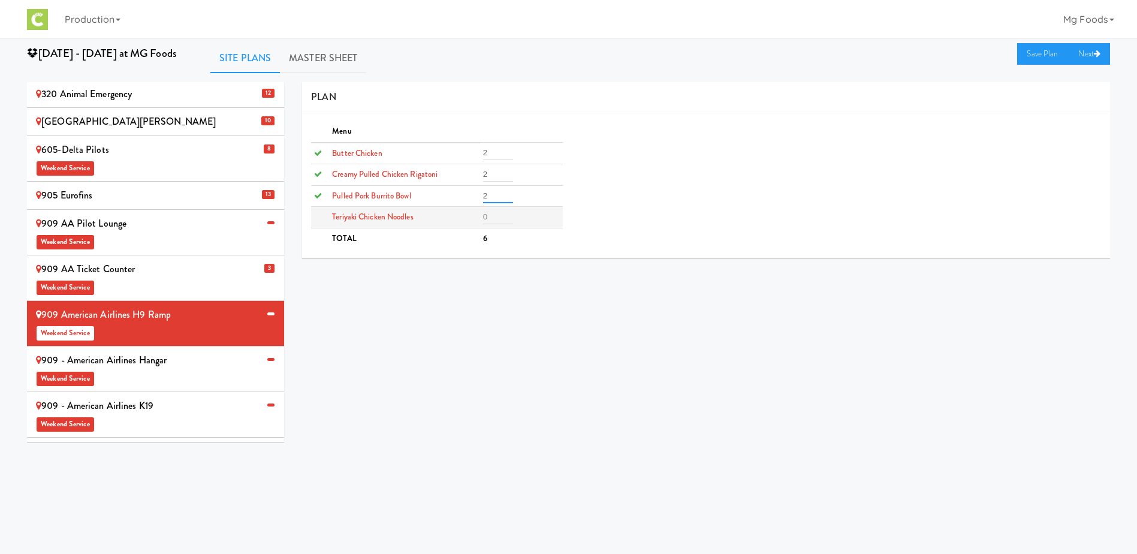
type input "2"
click at [493, 222] on input "number" at bounding box center [498, 217] width 30 height 14
type input "2"
click at [1043, 57] on link "Save Plan" at bounding box center [1043, 54] width 52 height 22
click at [188, 369] on span "Weekend Service" at bounding box center [155, 378] width 239 height 18
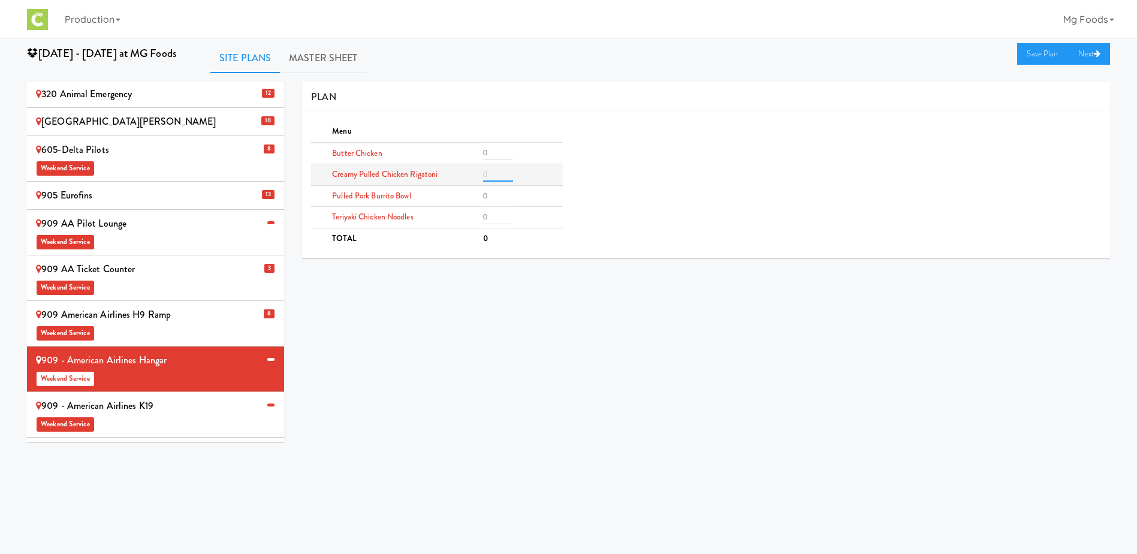
click at [490, 172] on input "number" at bounding box center [498, 174] width 30 height 14
type input "3"
click at [501, 143] on td at bounding box center [521, 154] width 83 height 22
click at [498, 152] on input "number" at bounding box center [498, 153] width 30 height 14
type input "3"
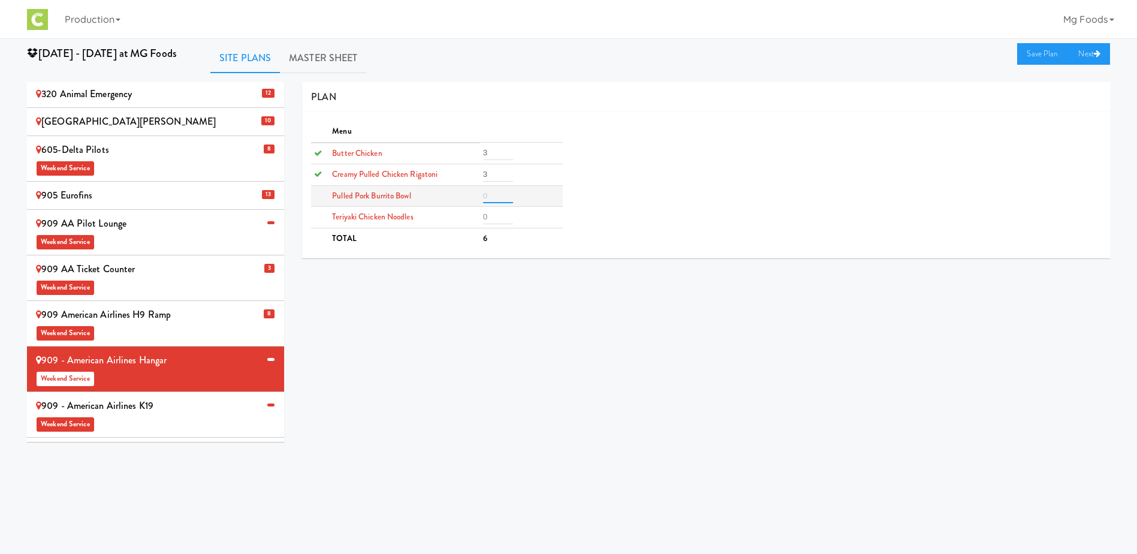
click at [500, 195] on input "number" at bounding box center [498, 196] width 30 height 14
type input "3"
click at [496, 225] on td at bounding box center [521, 218] width 83 height 22
click at [497, 218] on input "3" at bounding box center [498, 217] width 30 height 14
type input "3"
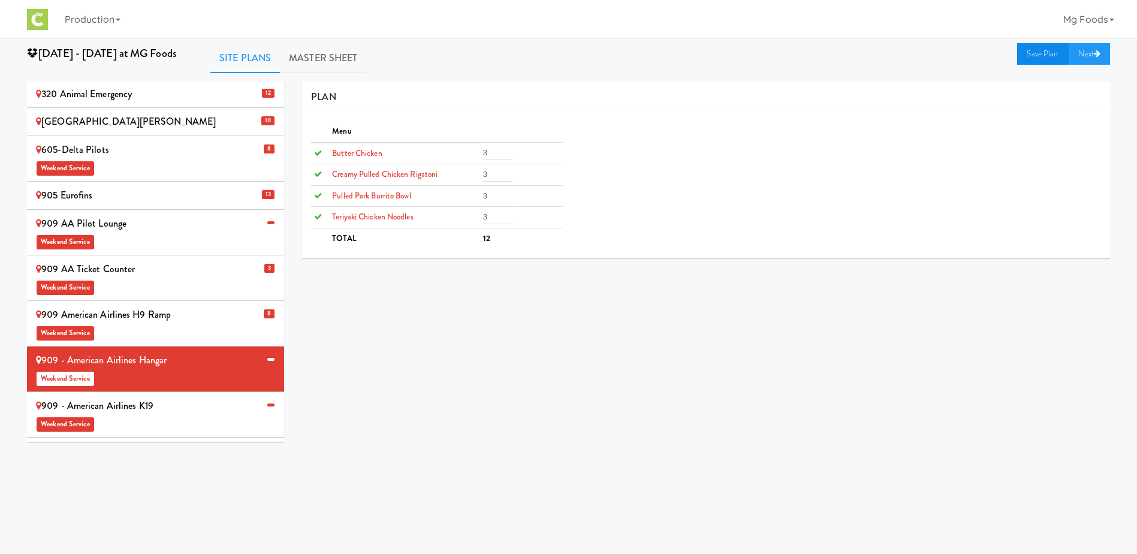
click at [1029, 58] on link "Save Plan" at bounding box center [1043, 54] width 52 height 22
click at [203, 397] on div "909 - American Airlines K19 Weekend Service" at bounding box center [155, 414] width 239 height 35
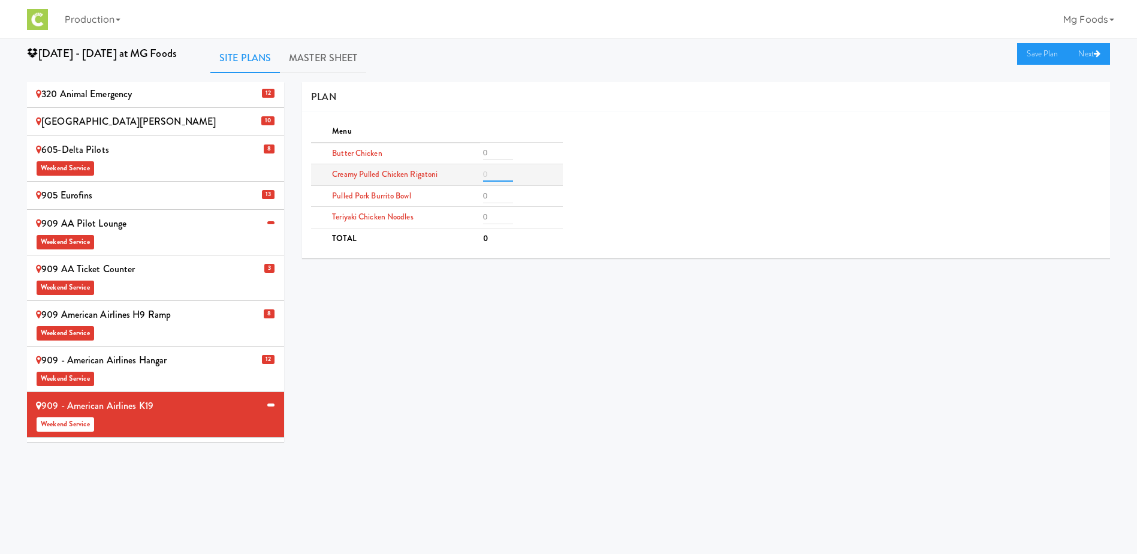
click at [487, 172] on input "number" at bounding box center [498, 174] width 30 height 14
type input "2"
click at [498, 150] on input "number" at bounding box center [498, 153] width 30 height 14
type input "2"
click at [493, 197] on input "number" at bounding box center [498, 196] width 30 height 14
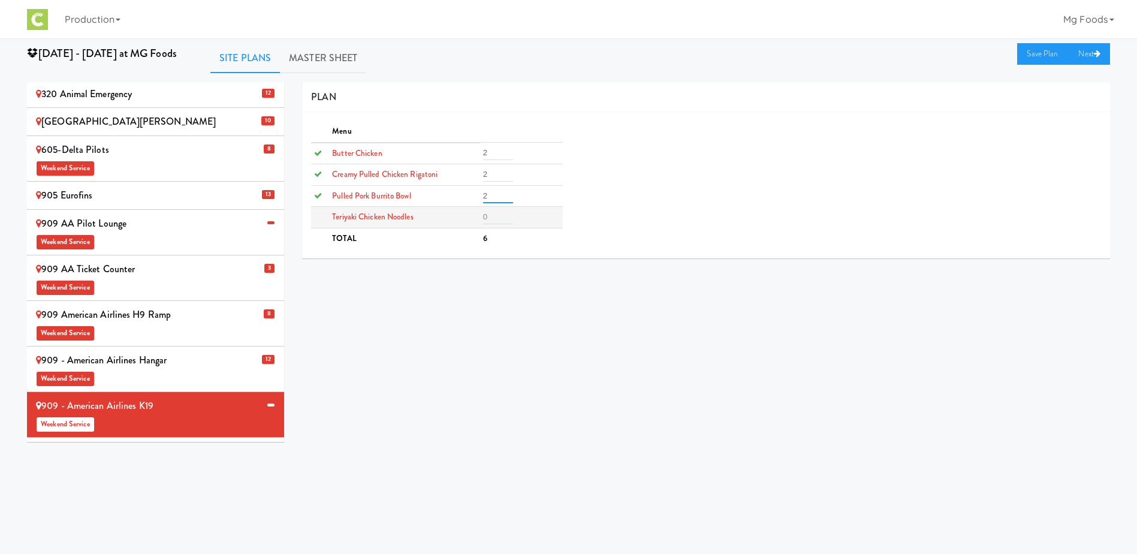
type input "2"
click at [495, 221] on input "number" at bounding box center [498, 217] width 30 height 14
type input "2"
click at [1030, 53] on link "Save Plan" at bounding box center [1043, 54] width 52 height 22
click at [151, 232] on span "Weekend Service" at bounding box center [155, 241] width 239 height 18
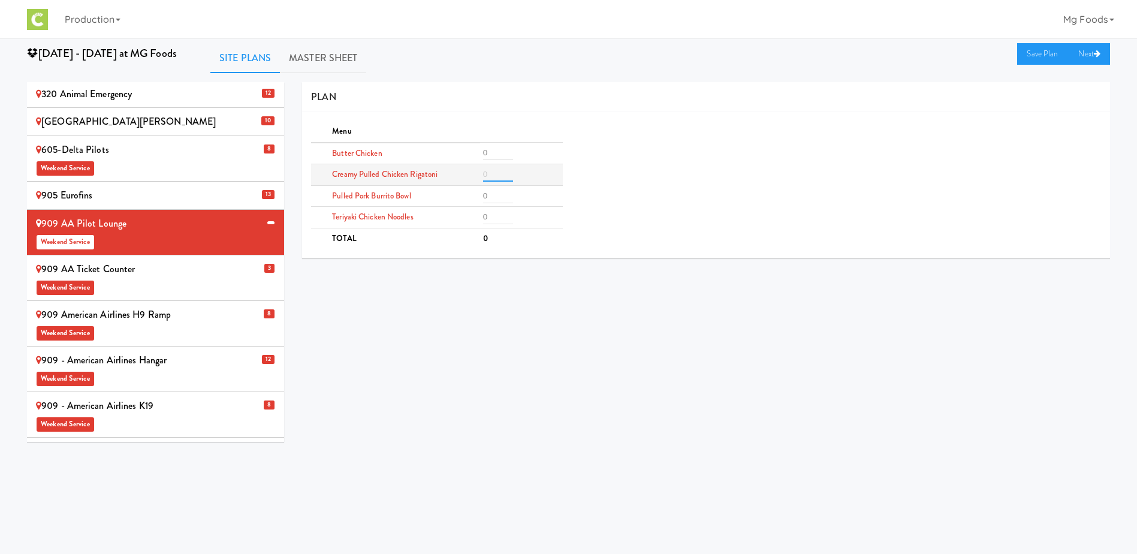
click at [497, 171] on input "number" at bounding box center [498, 174] width 30 height 14
type input "1"
click at [489, 150] on input "number" at bounding box center [498, 153] width 30 height 14
type input "1"
click at [493, 190] on input "number" at bounding box center [498, 196] width 30 height 14
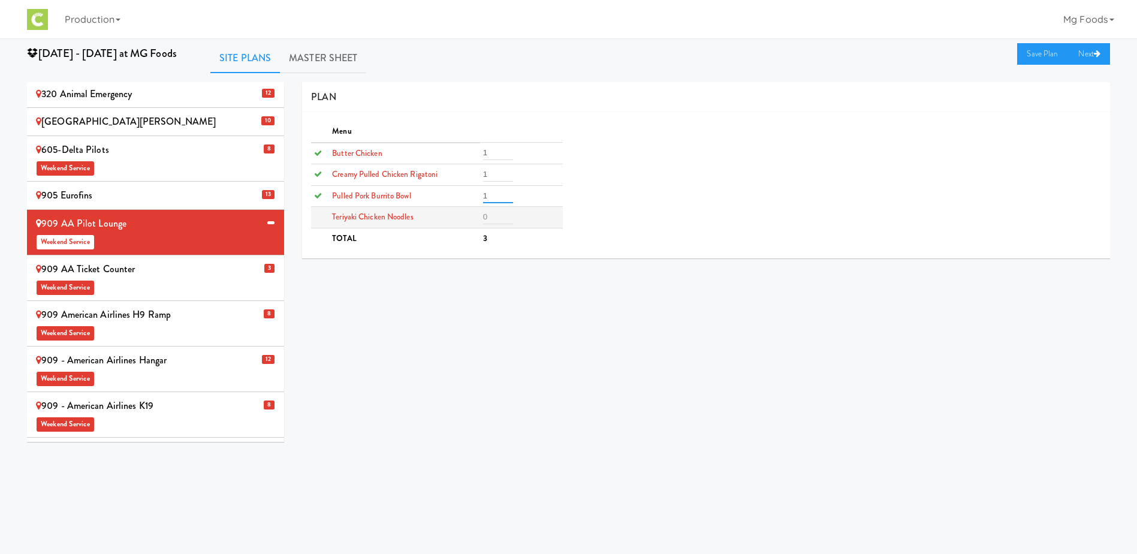
type input "1"
click at [493, 218] on input "number" at bounding box center [498, 217] width 30 height 14
type input "1"
click at [1034, 55] on link "Save Plan" at bounding box center [1043, 54] width 52 height 22
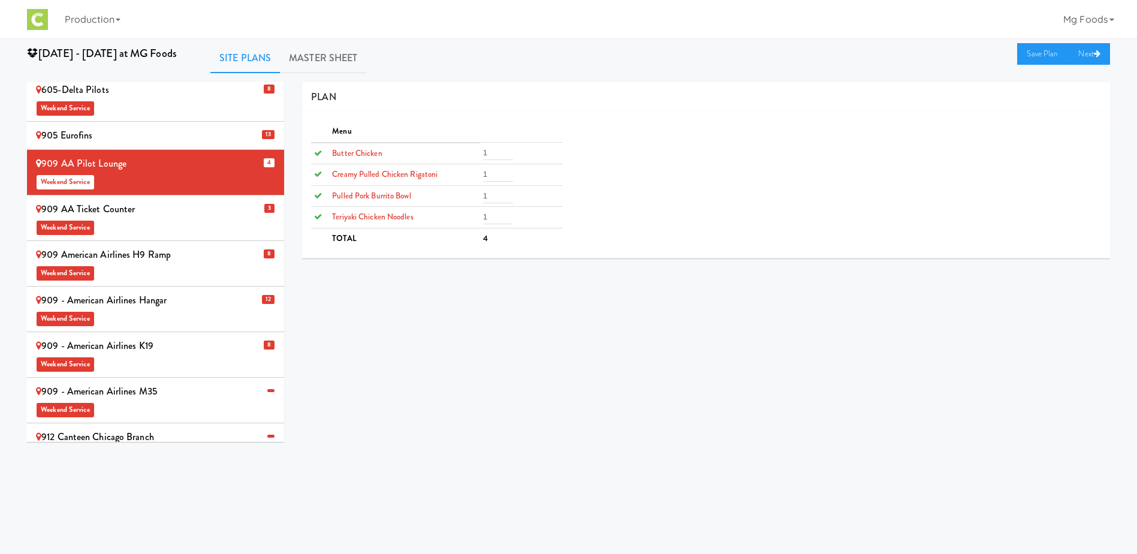
click at [171, 382] on div "909 - American Airlines M35 Weekend Service" at bounding box center [155, 399] width 239 height 35
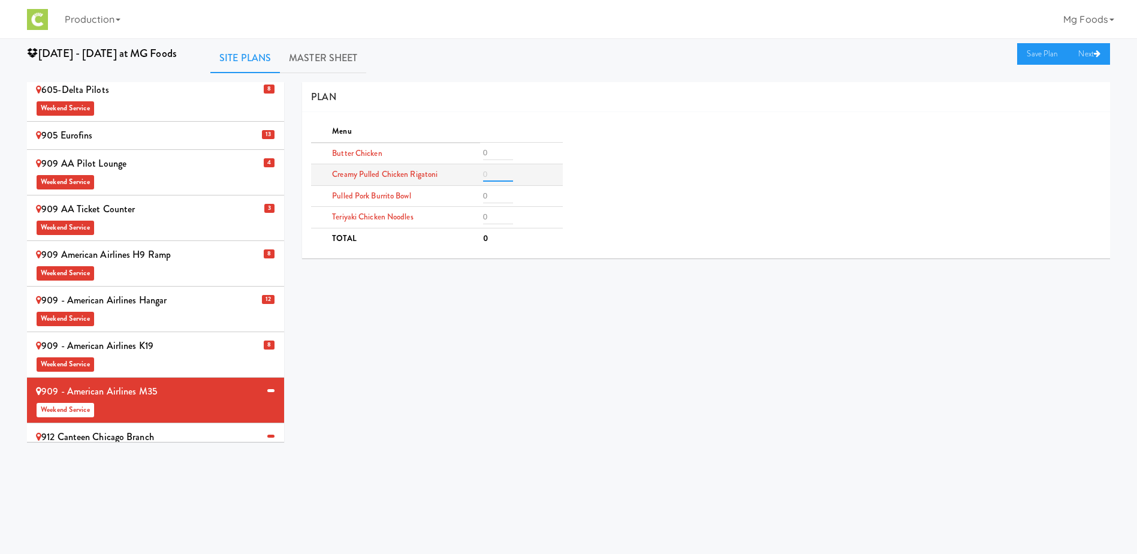
click at [500, 171] on input "number" at bounding box center [498, 174] width 30 height 14
type input "1"
click at [492, 153] on input "number" at bounding box center [498, 153] width 30 height 14
type input "1"
click at [502, 187] on td at bounding box center [521, 196] width 83 height 22
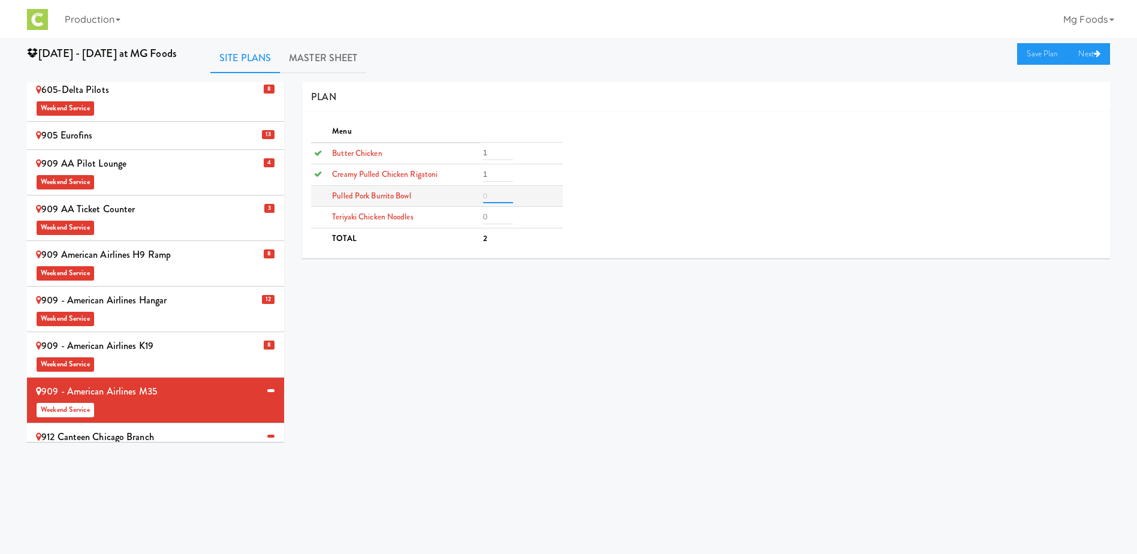
click at [501, 192] on input "number" at bounding box center [498, 196] width 30 height 14
type input "1"
click at [496, 215] on input "number" at bounding box center [498, 217] width 30 height 14
type input "1"
click at [1048, 53] on link "Save Plan" at bounding box center [1043, 54] width 52 height 22
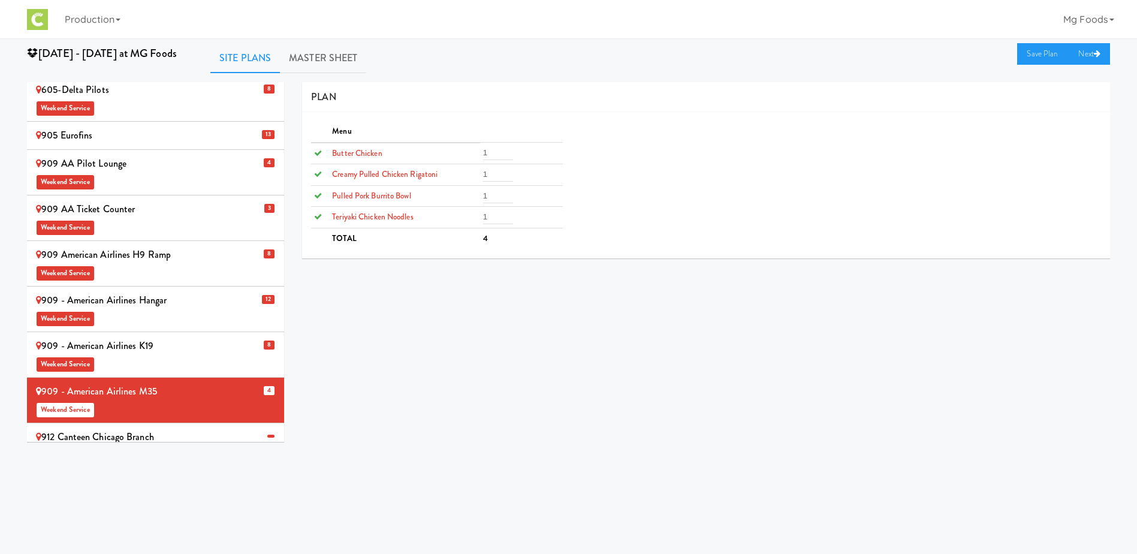
click at [151, 445] on span "Weekend Service" at bounding box center [155, 454] width 239 height 18
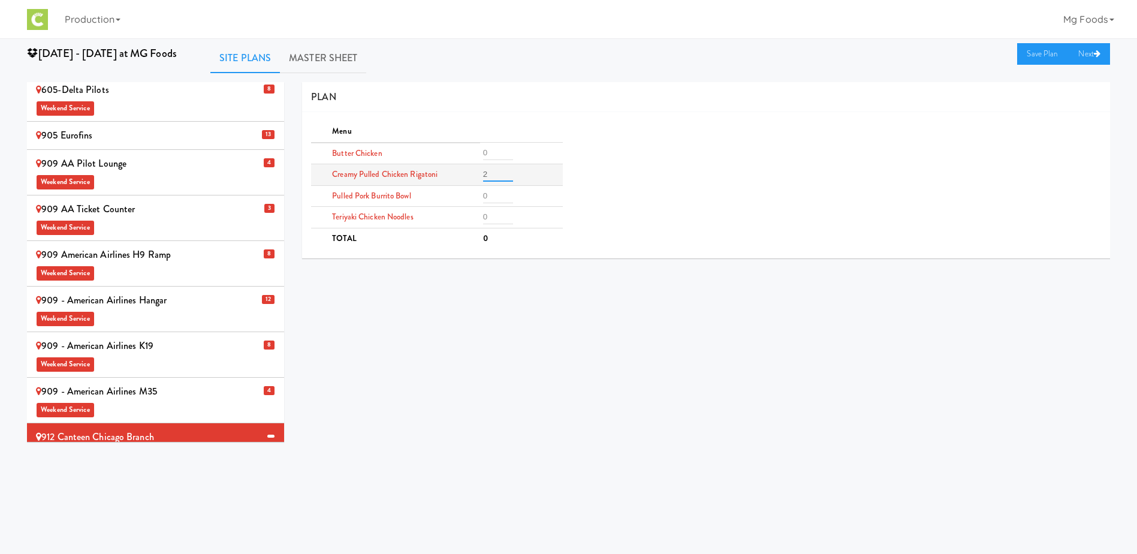
click at [494, 170] on input "2" at bounding box center [498, 174] width 30 height 14
type input "2"
click at [493, 200] on input "number" at bounding box center [498, 196] width 30 height 14
type input "2"
click at [1028, 56] on link "Save Plan" at bounding box center [1043, 54] width 52 height 22
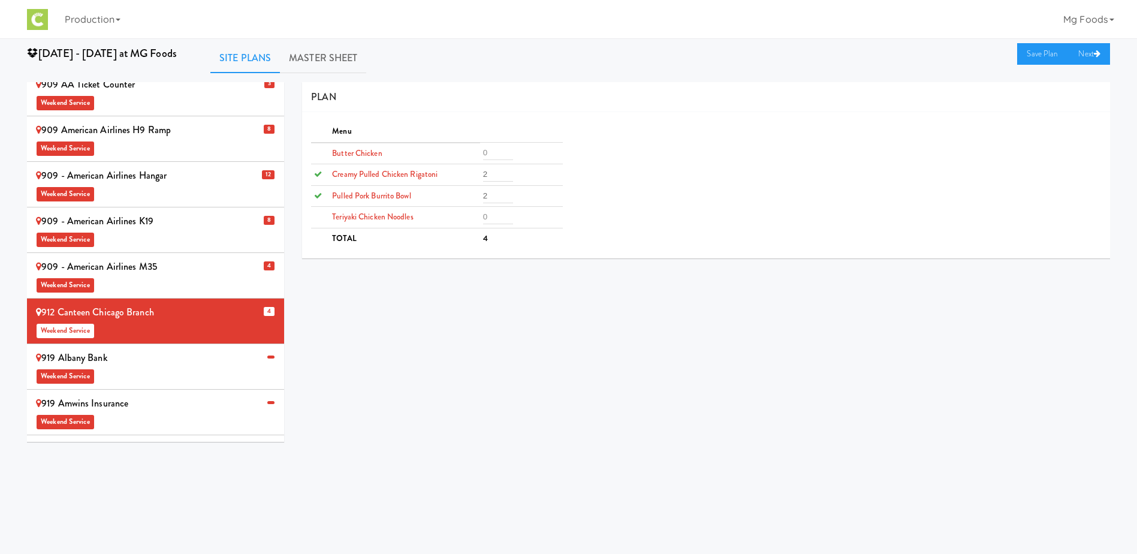
scroll to position [480, 0]
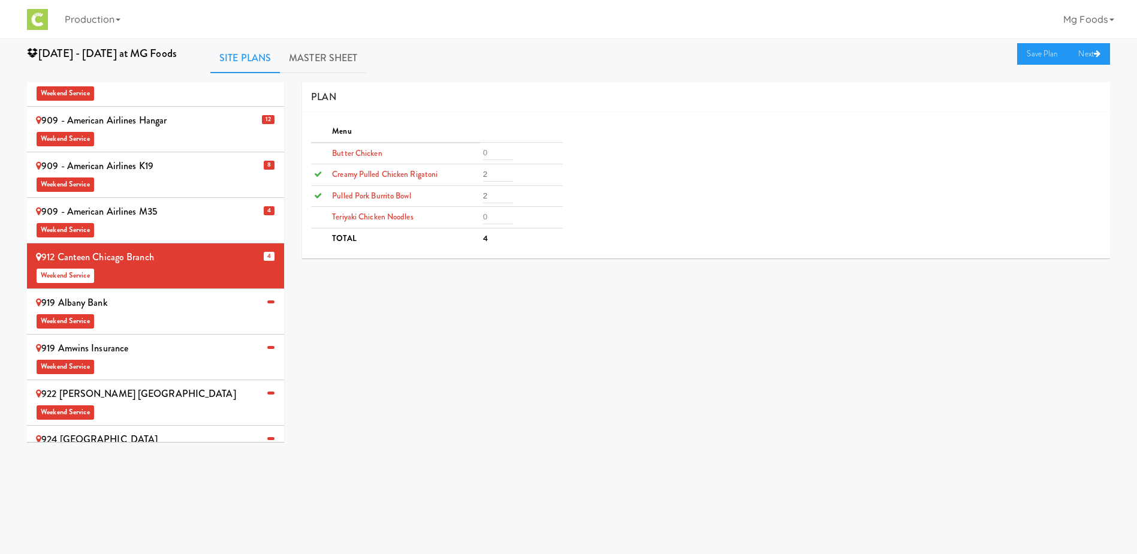
click at [181, 385] on div "922 [PERSON_NAME] USA Weekend Service" at bounding box center [155, 402] width 239 height 35
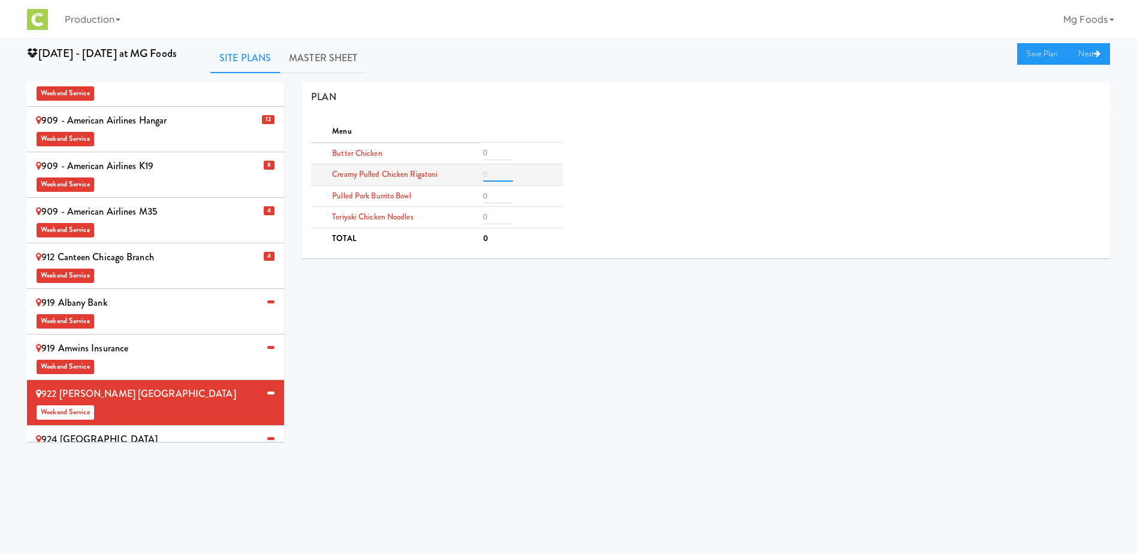
click at [495, 180] on input "number" at bounding box center [498, 174] width 30 height 14
type input "2"
click at [496, 155] on input "number" at bounding box center [498, 153] width 30 height 14
type input "2"
click at [493, 198] on input "number" at bounding box center [498, 196] width 30 height 14
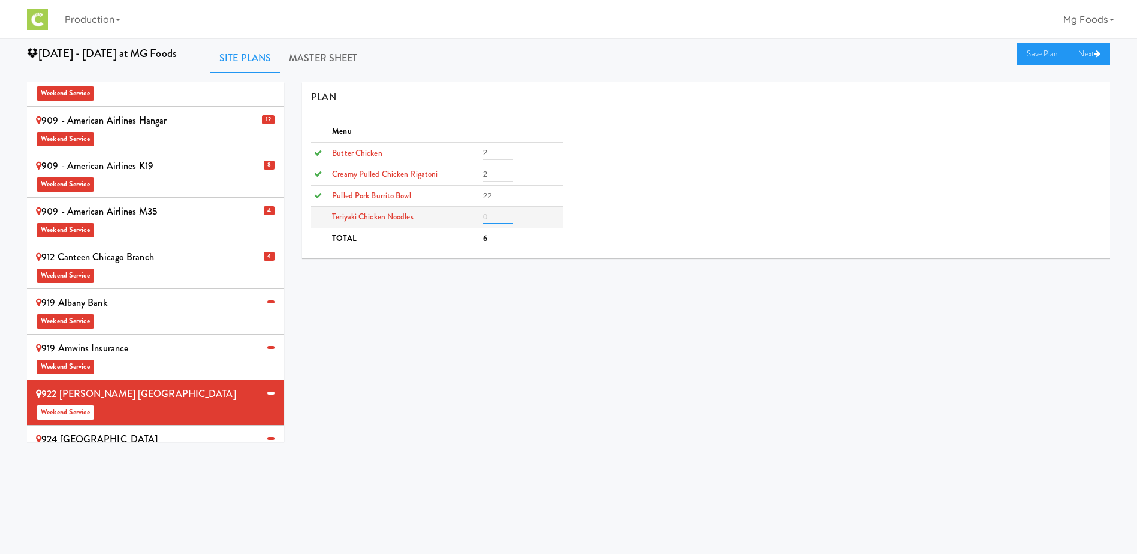
click at [489, 216] on input "number" at bounding box center [498, 217] width 30 height 14
drag, startPoint x: 495, startPoint y: 197, endPoint x: 471, endPoint y: 194, distance: 24.8
click at [474, 195] on tr "Pulled Pork Burrito Bowl 22" at bounding box center [436, 196] width 251 height 22
type input "2"
click at [491, 207] on td at bounding box center [521, 218] width 83 height 22
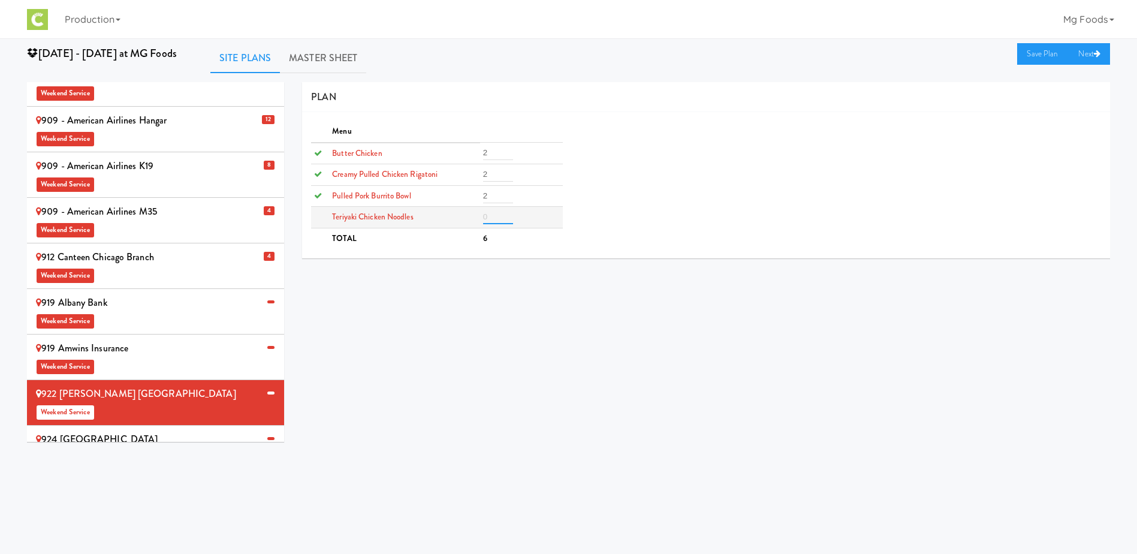
click at [498, 216] on input "number" at bounding box center [498, 217] width 30 height 14
type input "2"
click at [1043, 51] on link "Save Plan" at bounding box center [1043, 54] width 52 height 22
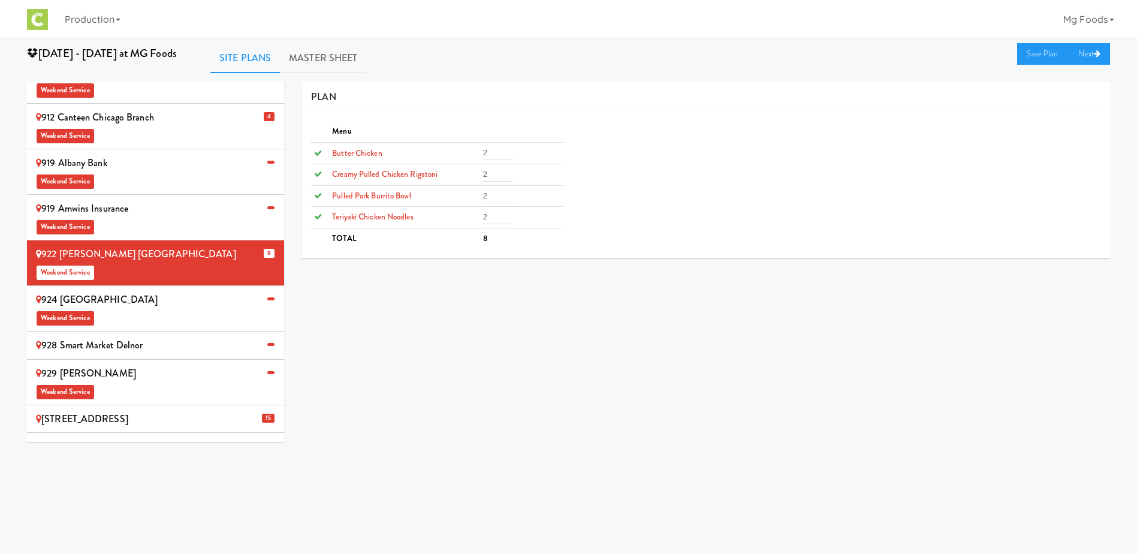
scroll to position [659, 0]
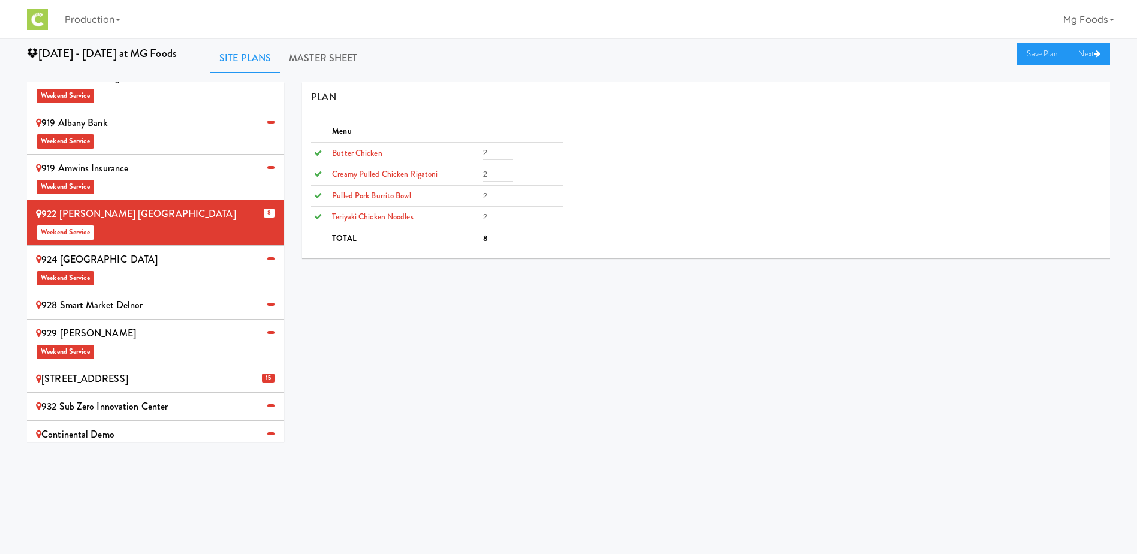
click at [137, 296] on div "928 Smart Market Delnor" at bounding box center [155, 305] width 239 height 18
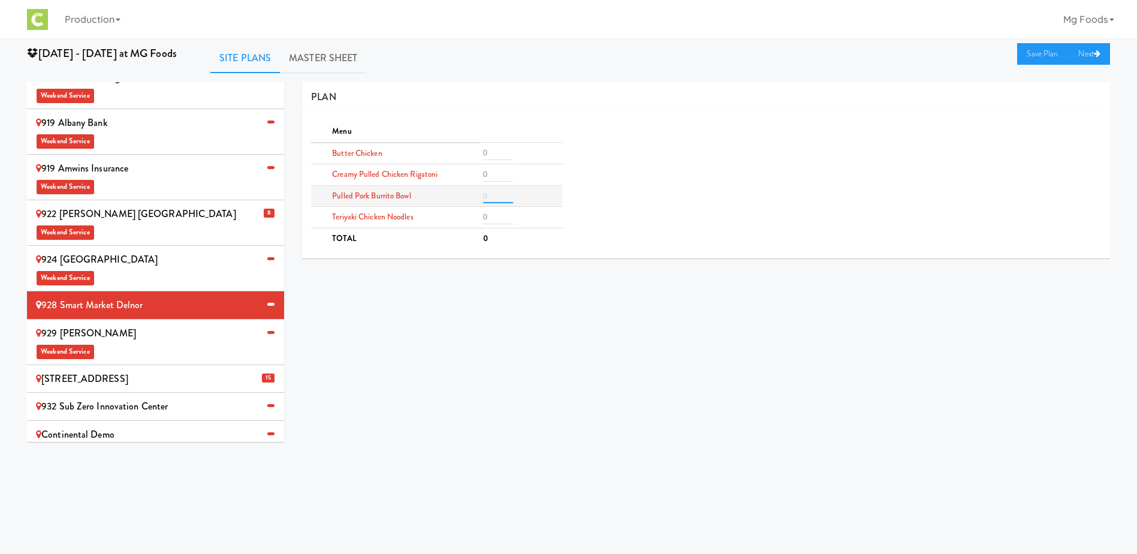
click at [492, 195] on input "number" at bounding box center [498, 196] width 30 height 14
type input "6"
click at [498, 175] on input "number" at bounding box center [498, 174] width 30 height 14
type input "4"
click at [494, 157] on input "number" at bounding box center [498, 153] width 30 height 14
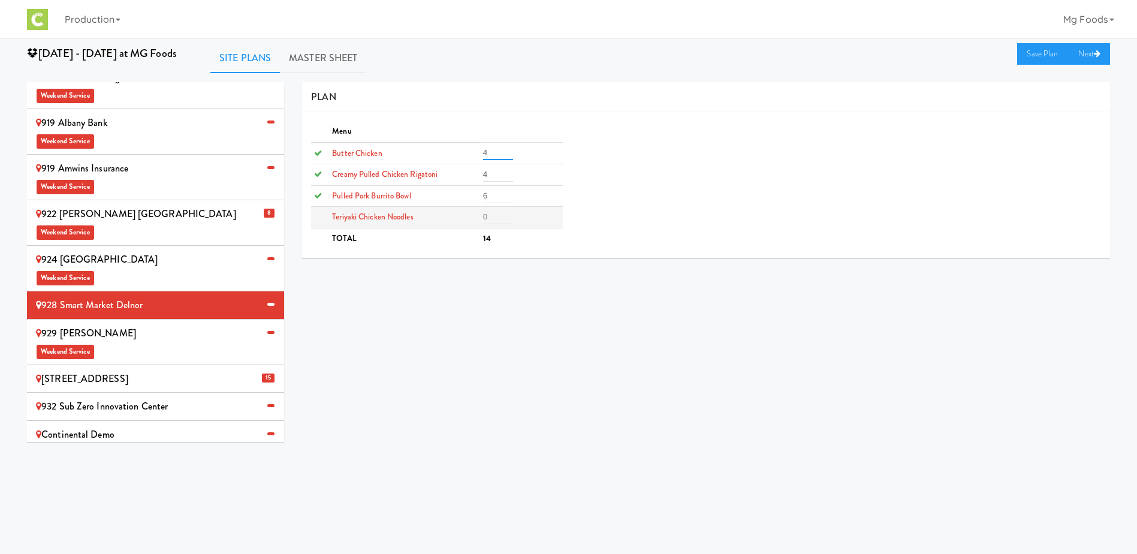
type input "4"
click at [491, 214] on input "number" at bounding box center [498, 217] width 30 height 14
type input "4"
click at [1030, 53] on link "Save Plan" at bounding box center [1043, 54] width 52 height 22
click at [141, 251] on div "924 Midwestern University Weekend Service" at bounding box center [155, 268] width 239 height 35
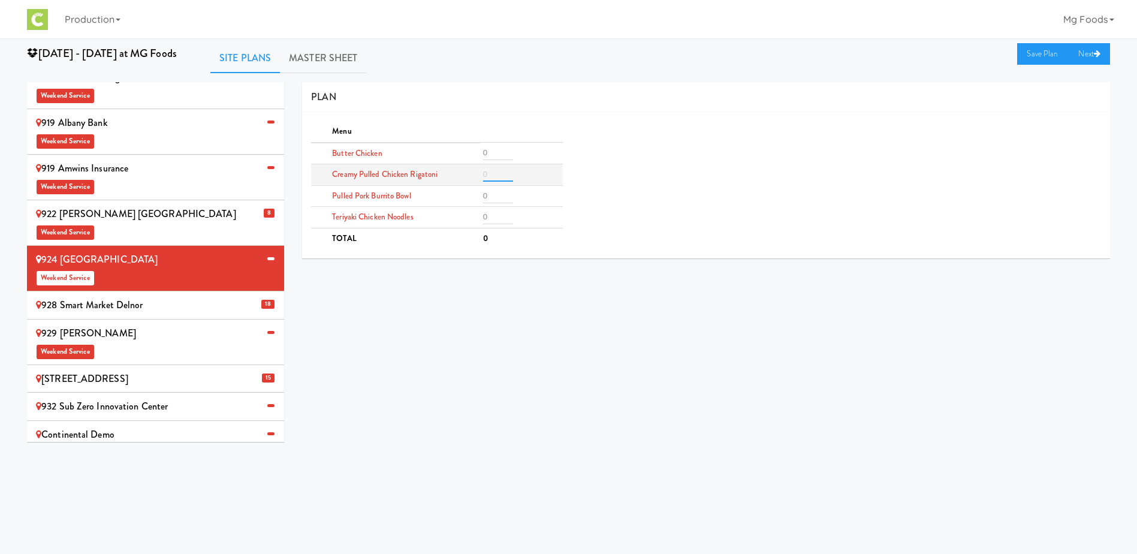
click at [493, 172] on input "number" at bounding box center [498, 174] width 30 height 14
type input "2"
click at [492, 151] on input "number" at bounding box center [498, 153] width 30 height 14
type input "2"
click at [487, 201] on input "number" at bounding box center [498, 196] width 30 height 14
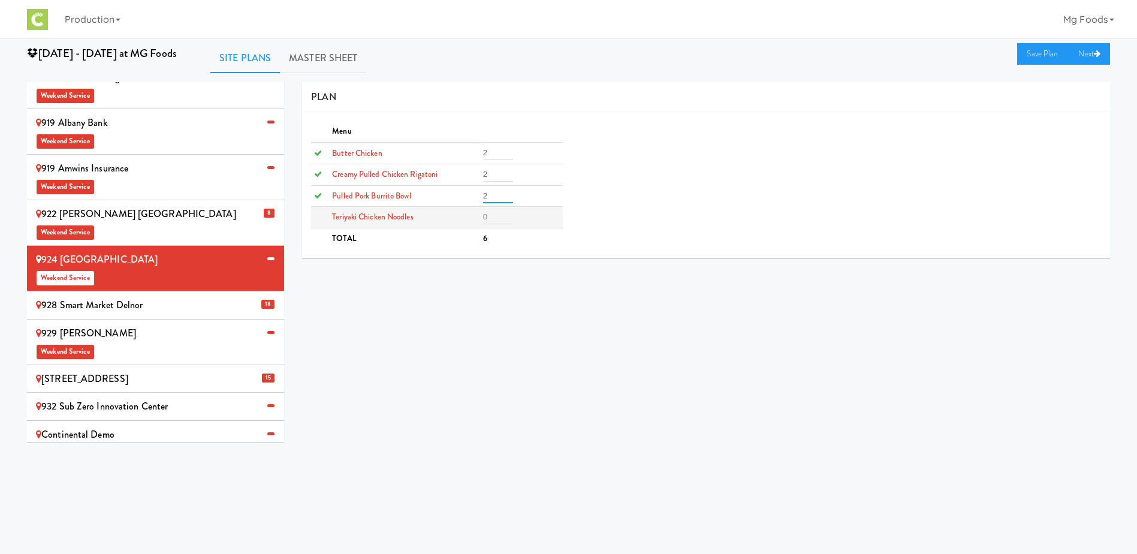
type input "2"
click at [493, 213] on input "number" at bounding box center [498, 217] width 30 height 14
type input "2"
click at [1035, 55] on link "Save Plan" at bounding box center [1043, 54] width 52 height 22
click at [128, 324] on div "929 Ikea Joliet Weekend Service" at bounding box center [155, 341] width 239 height 35
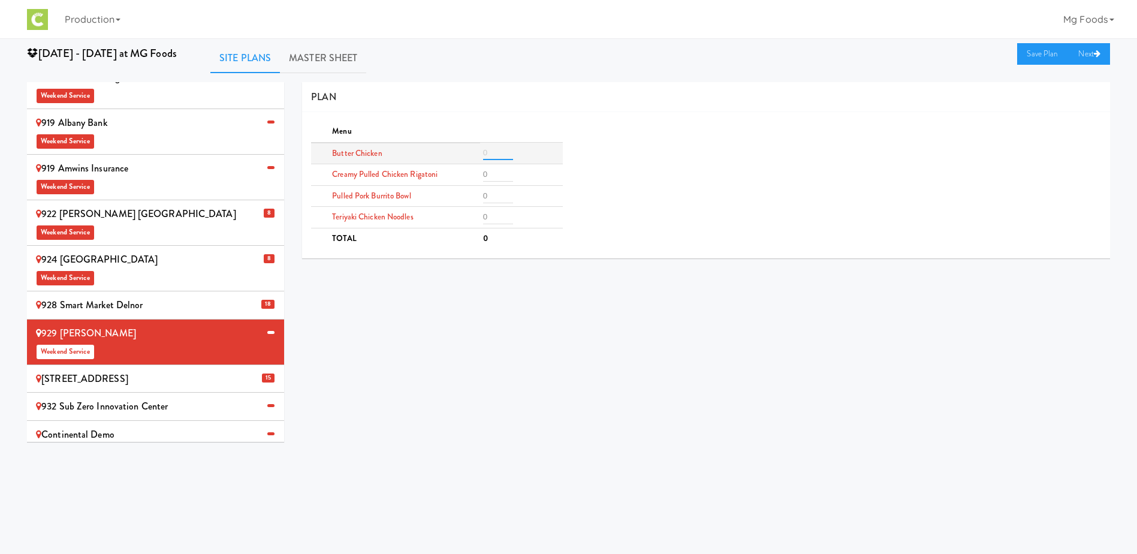
click at [493, 152] on input "number" at bounding box center [498, 153] width 30 height 14
type input "2"
drag, startPoint x: 493, startPoint y: 182, endPoint x: 492, endPoint y: 191, distance: 9.1
click at [493, 183] on td at bounding box center [521, 175] width 83 height 22
click at [494, 179] on input "number" at bounding box center [498, 174] width 30 height 14
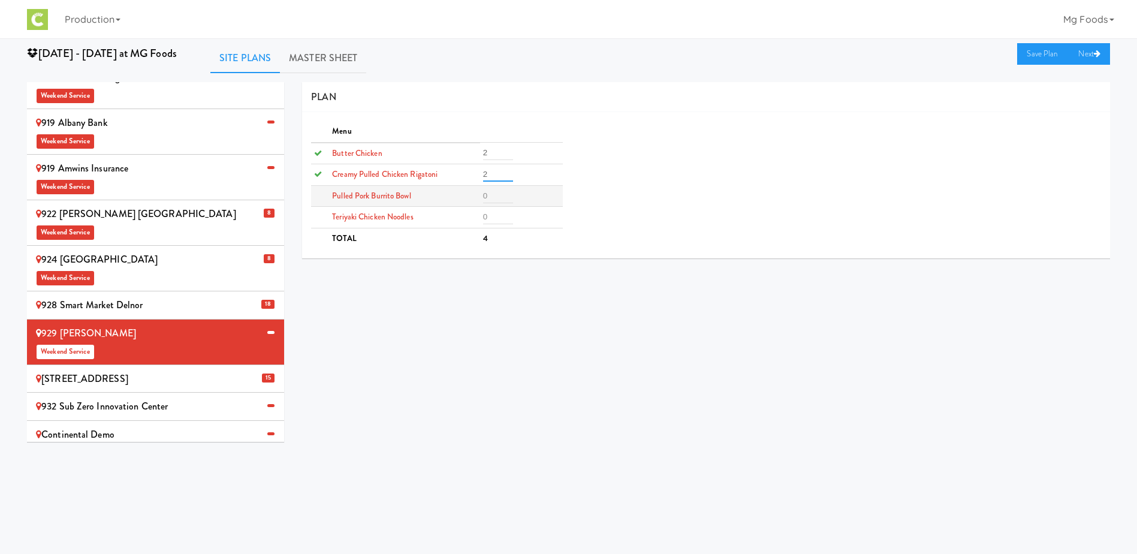
type input "2"
click at [493, 192] on input "number" at bounding box center [498, 196] width 30 height 14
type input "2"
click at [494, 215] on input "number" at bounding box center [498, 217] width 30 height 14
type input "2"
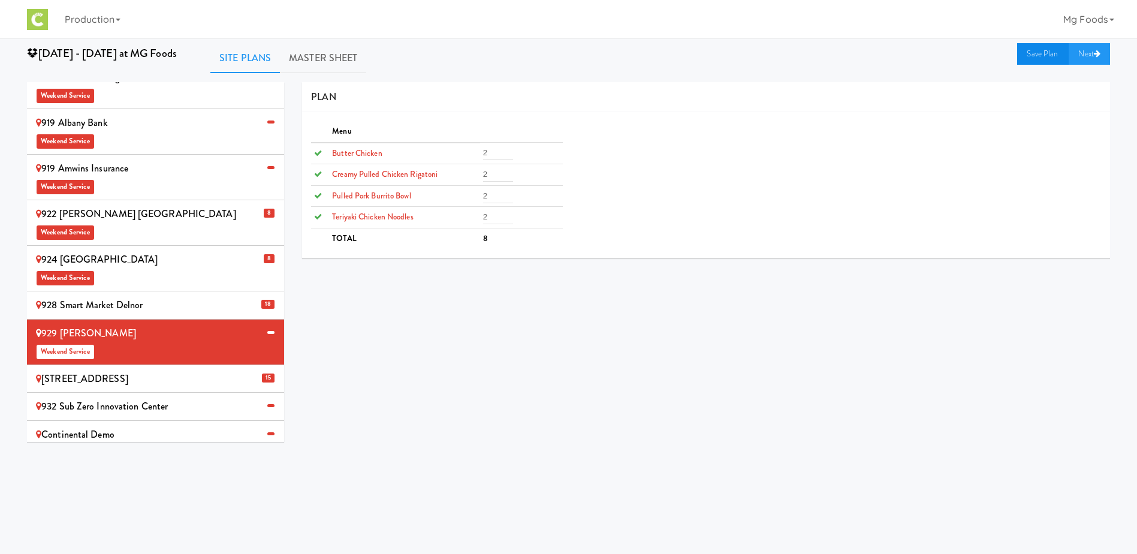
click at [1031, 52] on link "Save Plan" at bounding box center [1043, 54] width 52 height 22
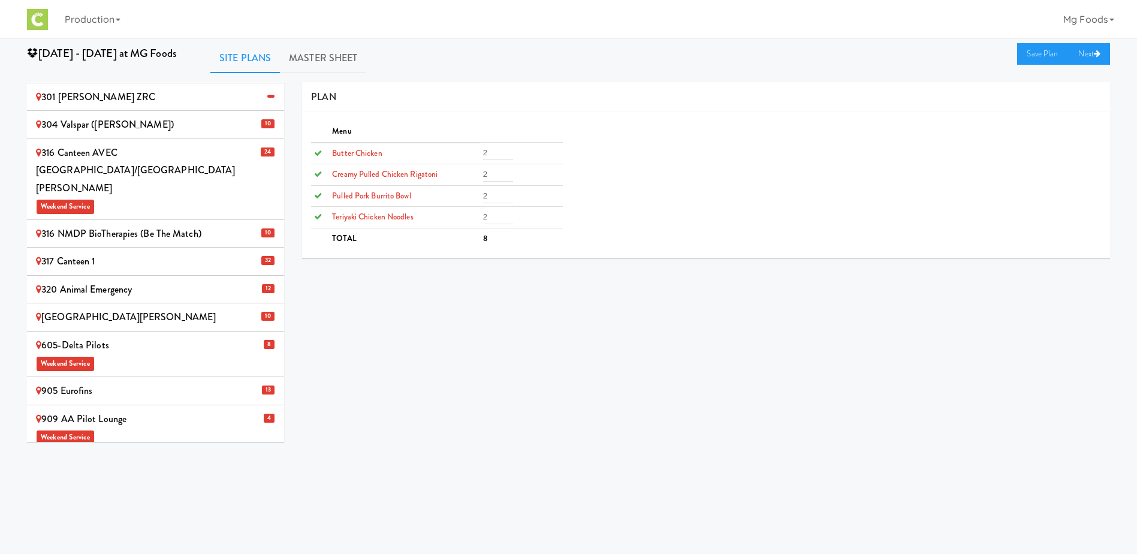
scroll to position [0, 0]
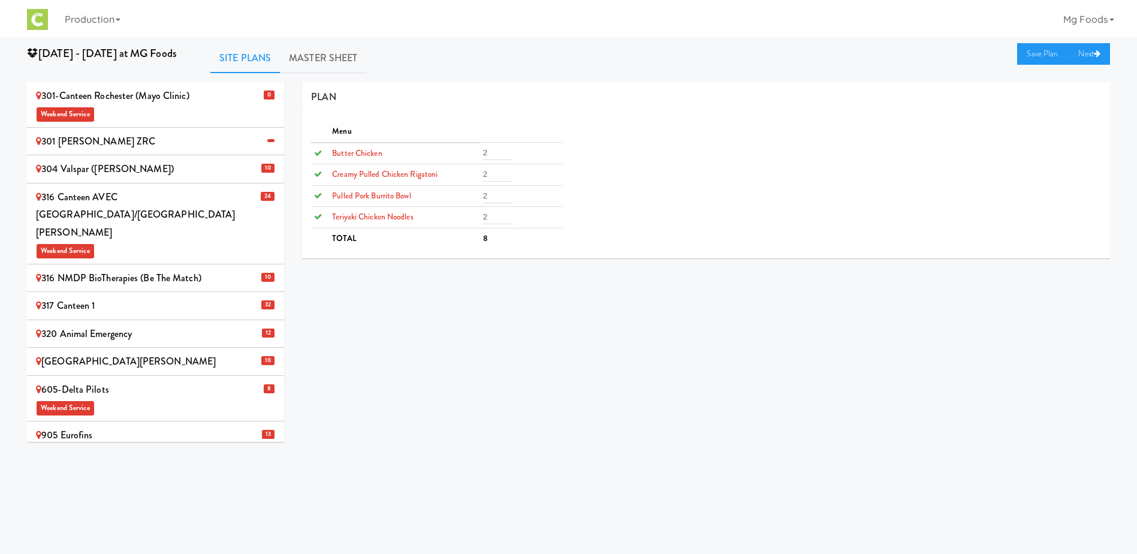
click at [171, 95] on div "301-Canteen Rochester (Mayo Clinic) Weekend Service" at bounding box center [155, 104] width 239 height 35
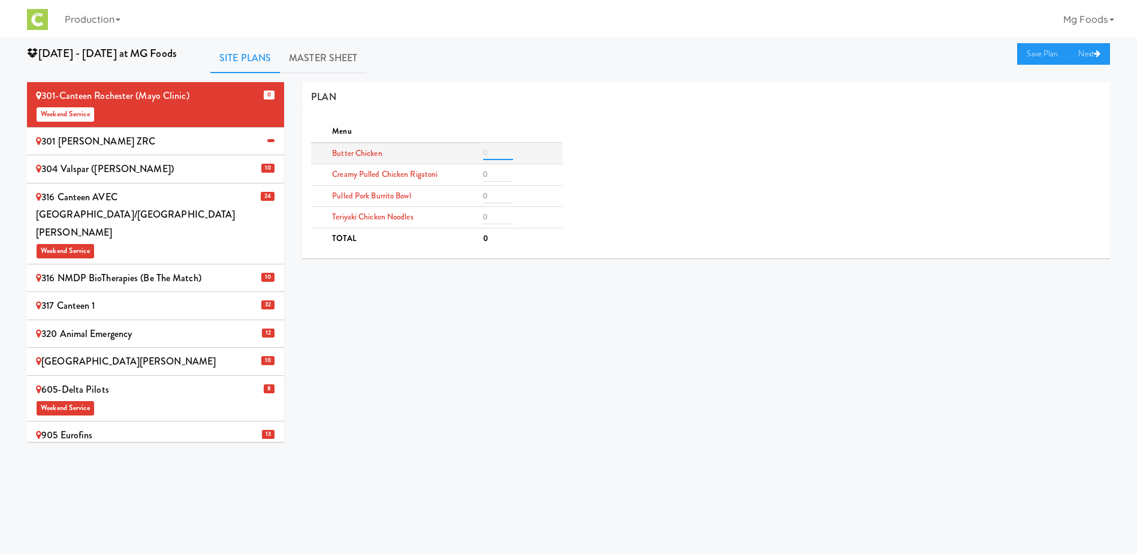
click at [493, 150] on input "number" at bounding box center [498, 153] width 30 height 14
type input "3"
click at [493, 176] on input "number" at bounding box center [498, 174] width 30 height 14
type input "3"
click at [491, 196] on input "number" at bounding box center [498, 196] width 30 height 14
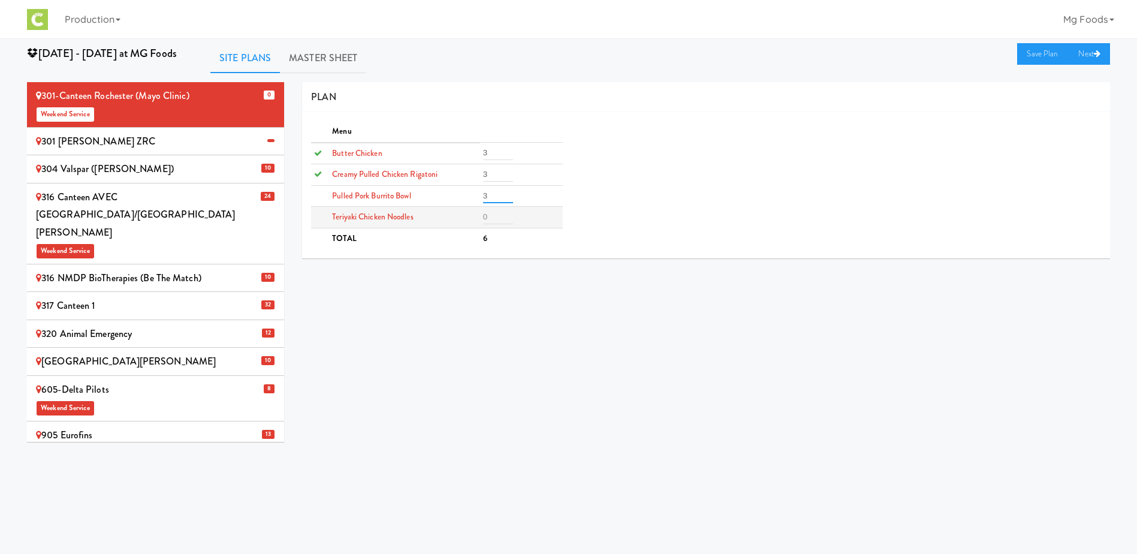
type input "3"
click at [493, 216] on input "number" at bounding box center [498, 217] width 30 height 14
type input "3"
click at [1043, 53] on link "Save Plan" at bounding box center [1043, 54] width 52 height 22
click at [321, 49] on link "Master Sheet" at bounding box center [323, 58] width 86 height 30
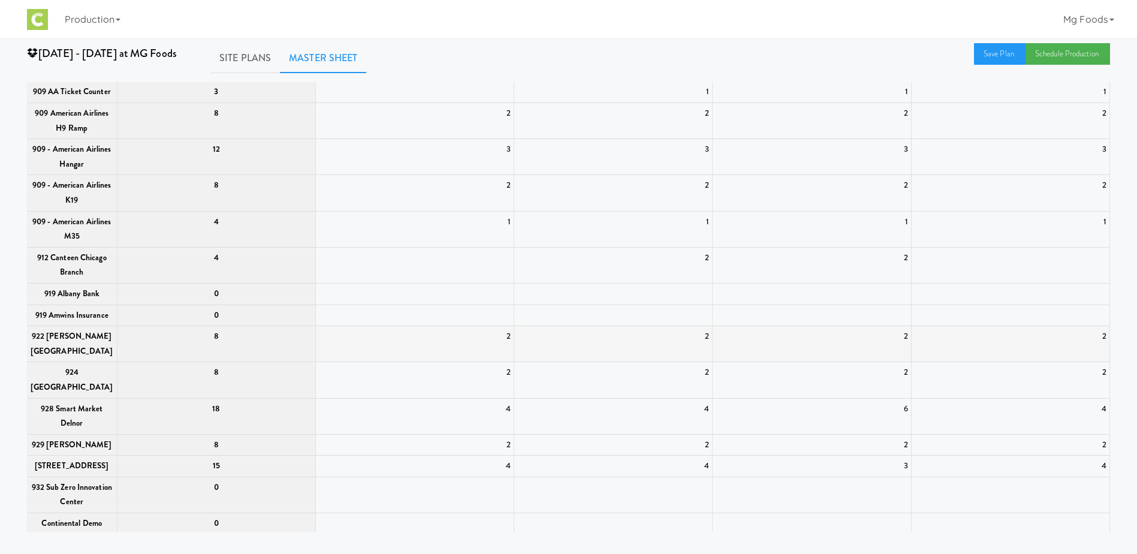
scroll to position [375, 0]
click at [997, 53] on link "Save Plan" at bounding box center [1000, 54] width 52 height 22
click at [1065, 54] on link "Schedule Production" at bounding box center [1068, 54] width 85 height 22
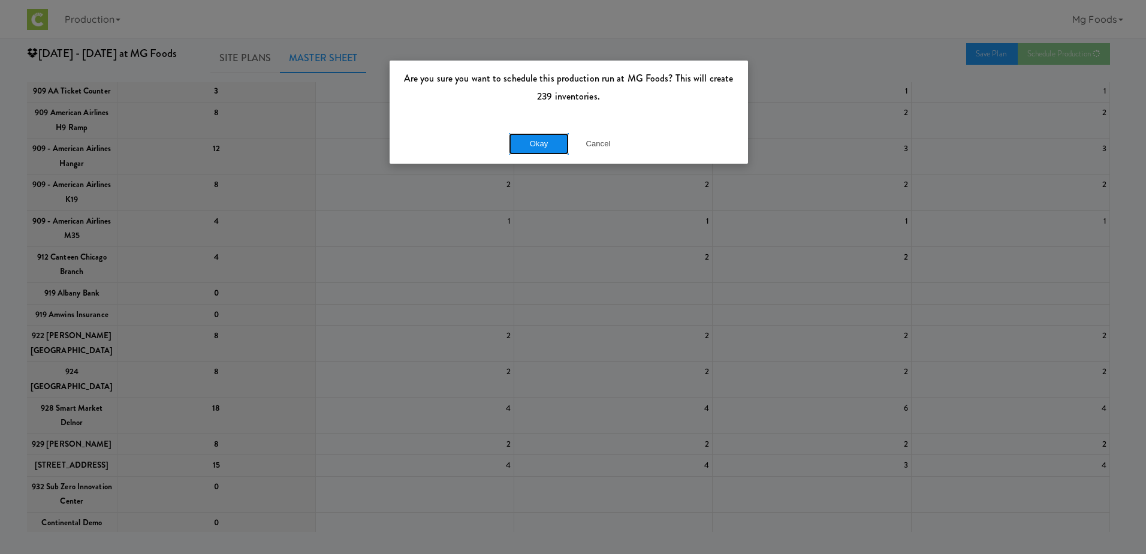
click at [535, 144] on button "Okay" at bounding box center [539, 144] width 60 height 22
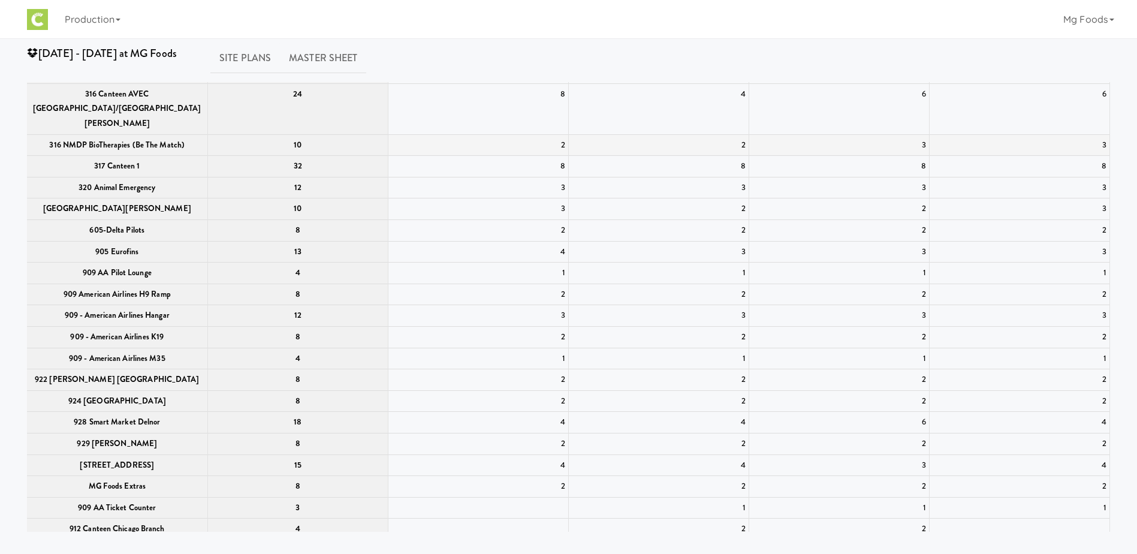
scroll to position [0, 0]
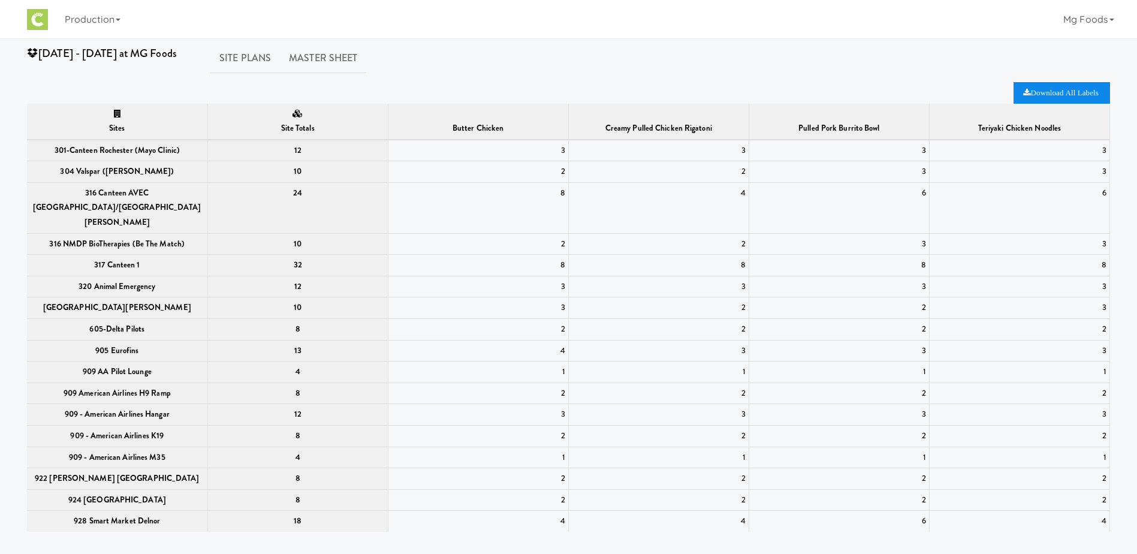
click at [1037, 92] on icon "Download All Labels" at bounding box center [1060, 93] width 75 height 8
